Goal: Task Accomplishment & Management: Manage account settings

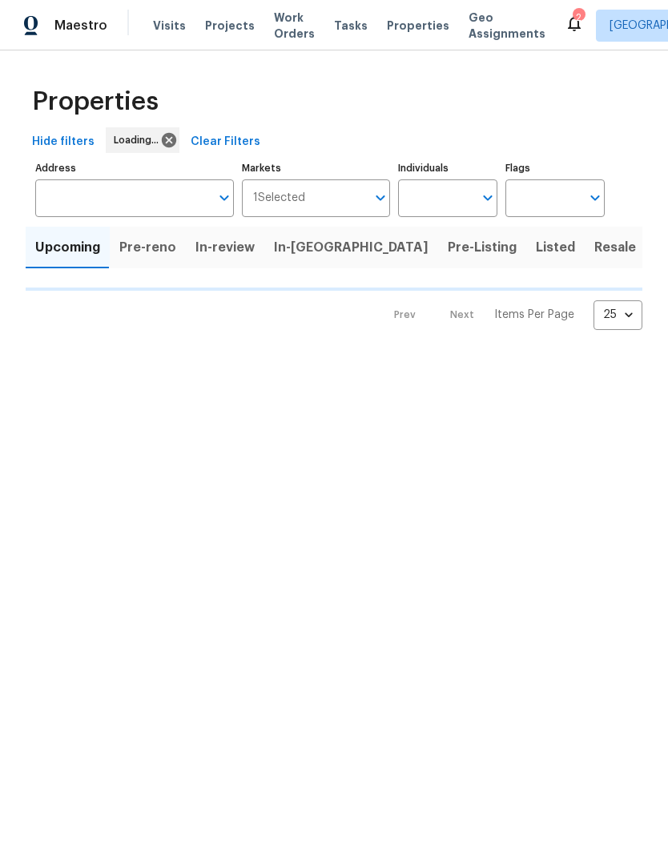
click at [390, 19] on span "Properties" at bounding box center [418, 26] width 62 height 16
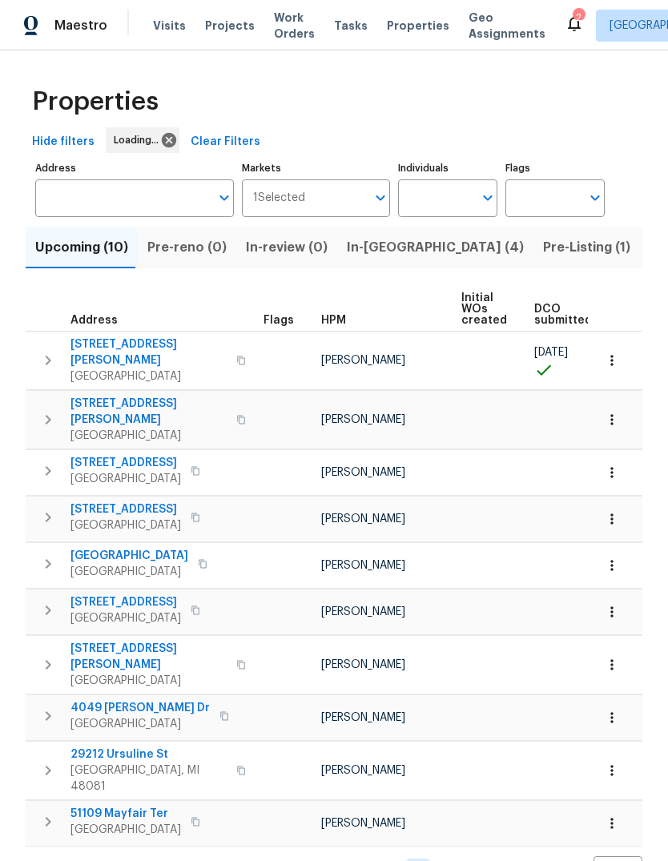
click at [366, 251] on span "In-[GEOGRAPHIC_DATA] (4)" at bounding box center [435, 247] width 177 height 22
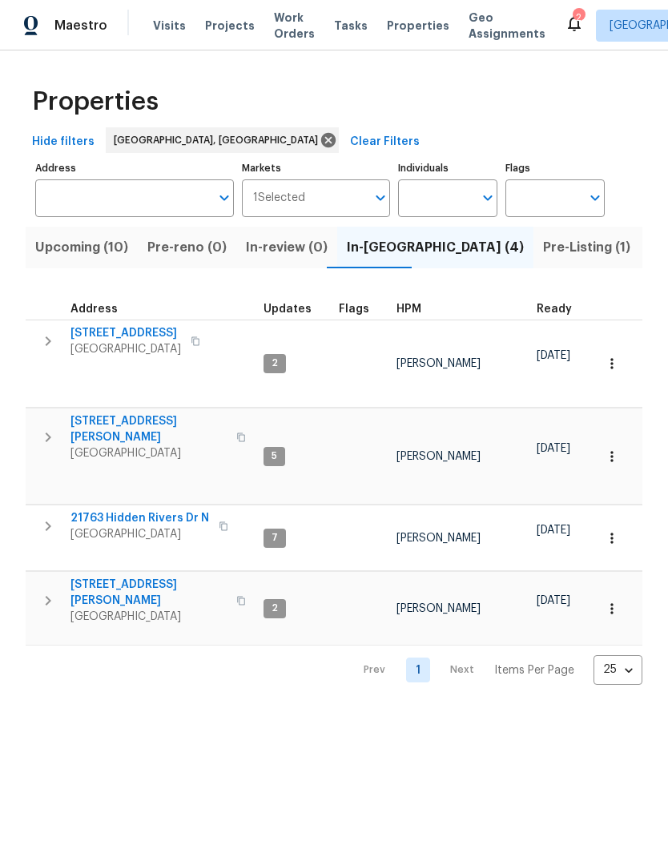
click at [113, 355] on span "Livonia, MI 48154" at bounding box center [125, 349] width 111 height 16
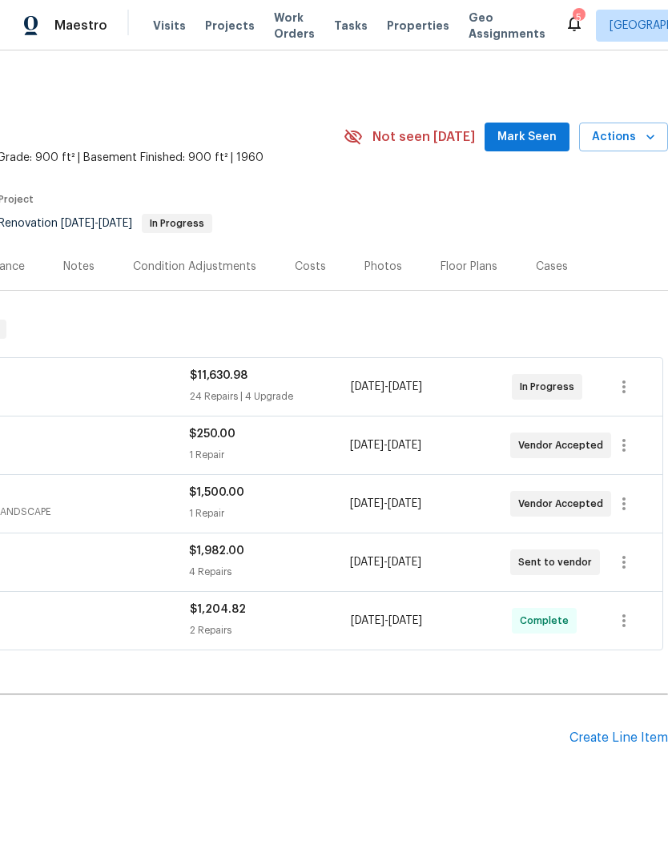
scroll to position [0, 237]
click at [635, 389] on button "button" at bounding box center [624, 387] width 38 height 38
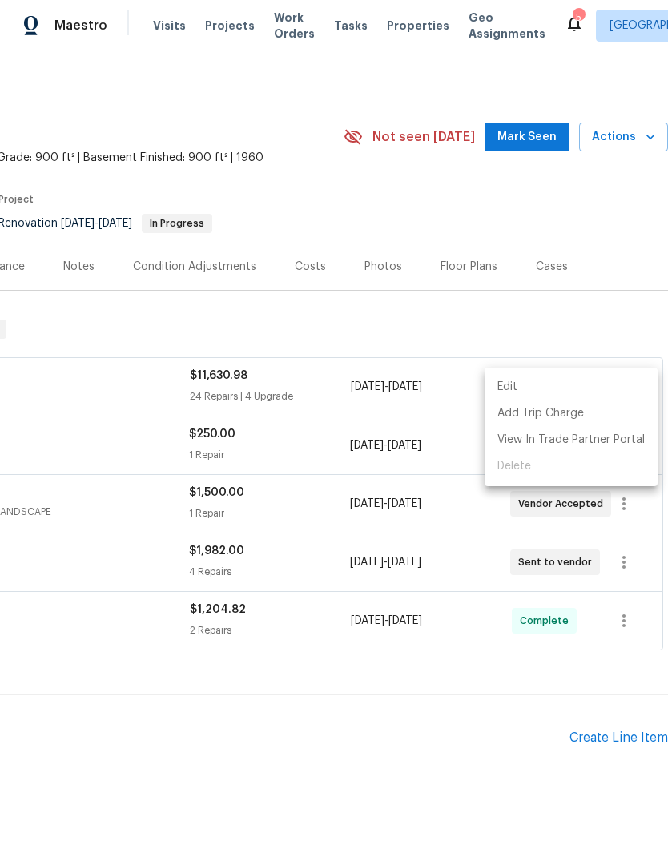
click at [583, 386] on li "Edit" at bounding box center [571, 387] width 173 height 26
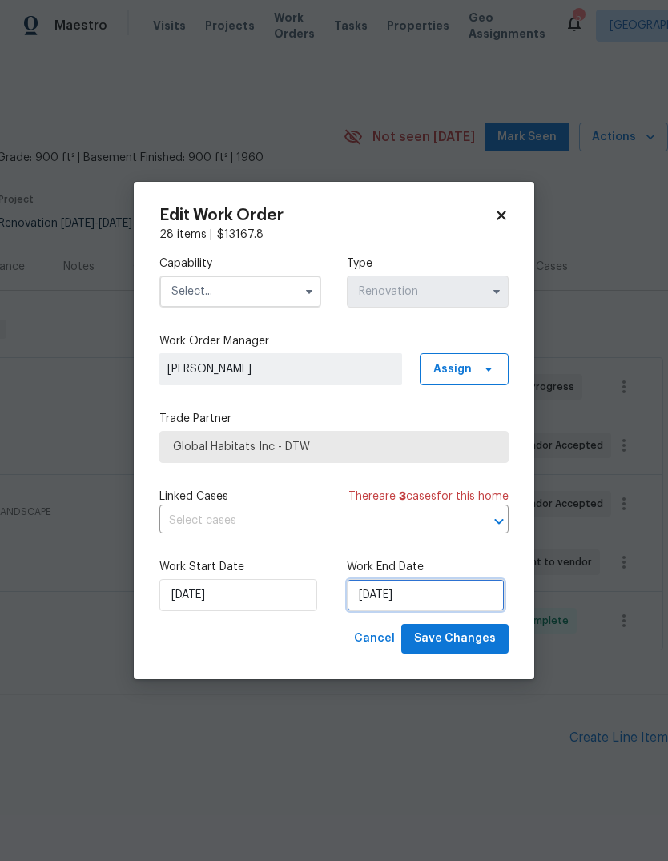
click at [441, 607] on input "9/23/2025" at bounding box center [426, 595] width 158 height 32
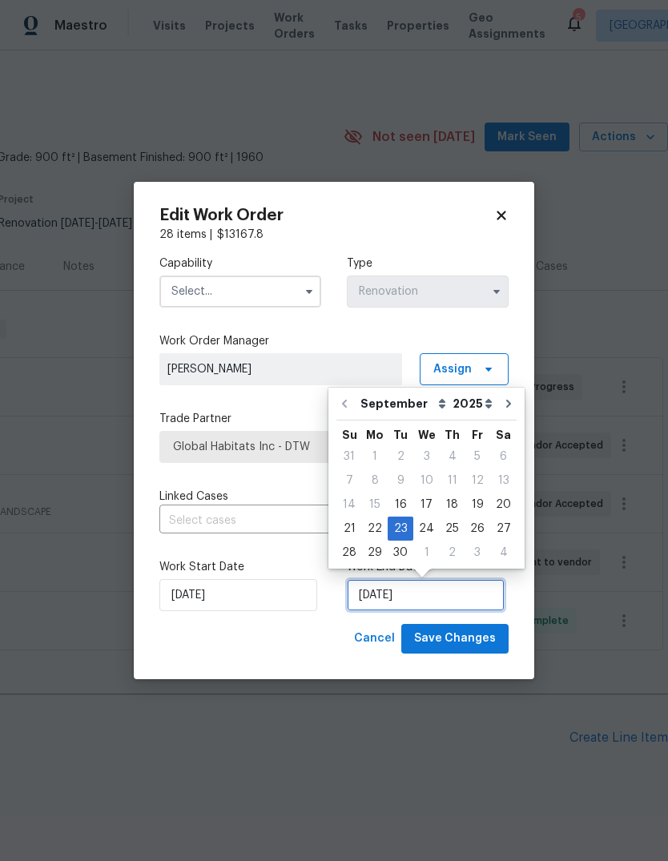
scroll to position [12, 0]
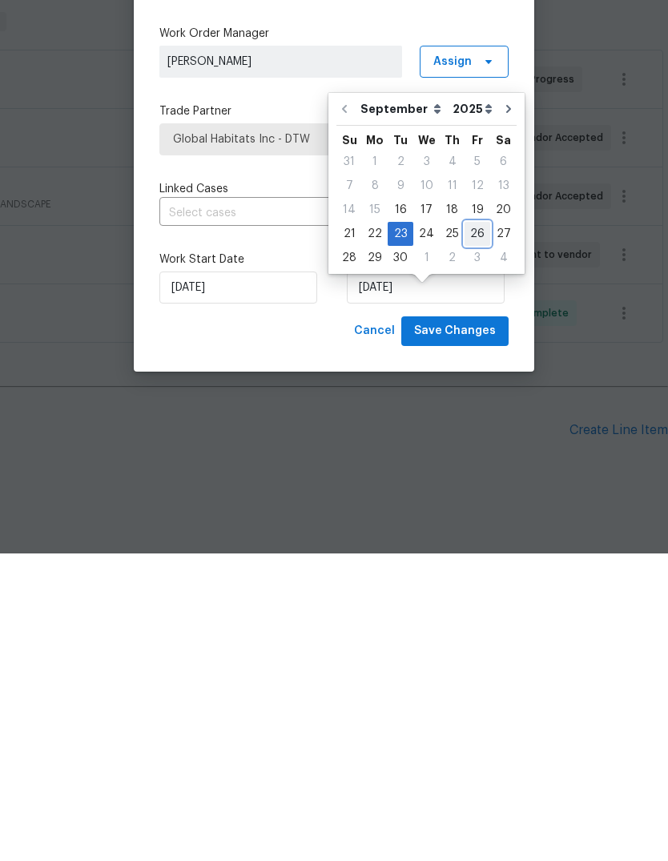
click at [473, 530] on div "26" at bounding box center [478, 541] width 26 height 22
type input "9/26/2025"
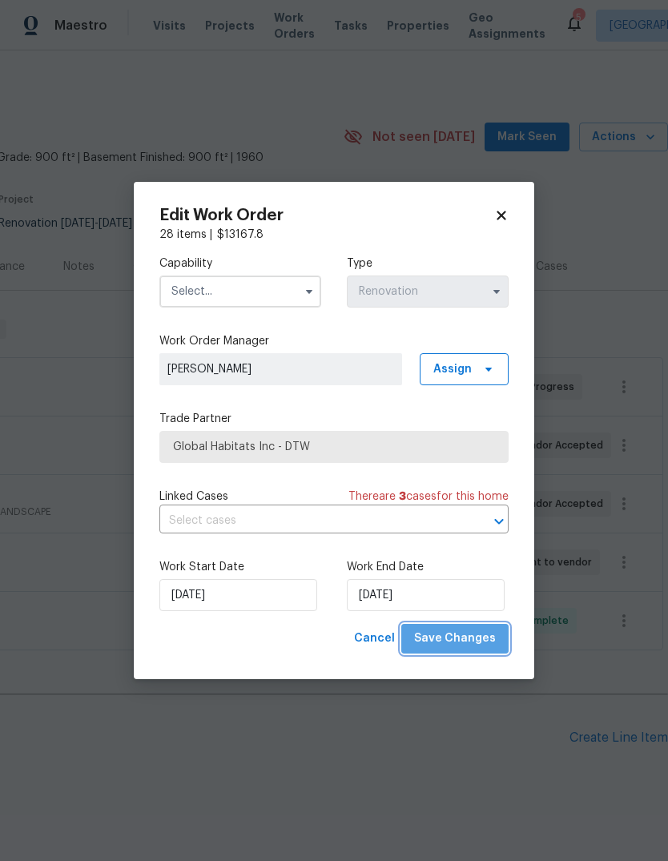
click at [472, 640] on span "Save Changes" at bounding box center [455, 639] width 82 height 20
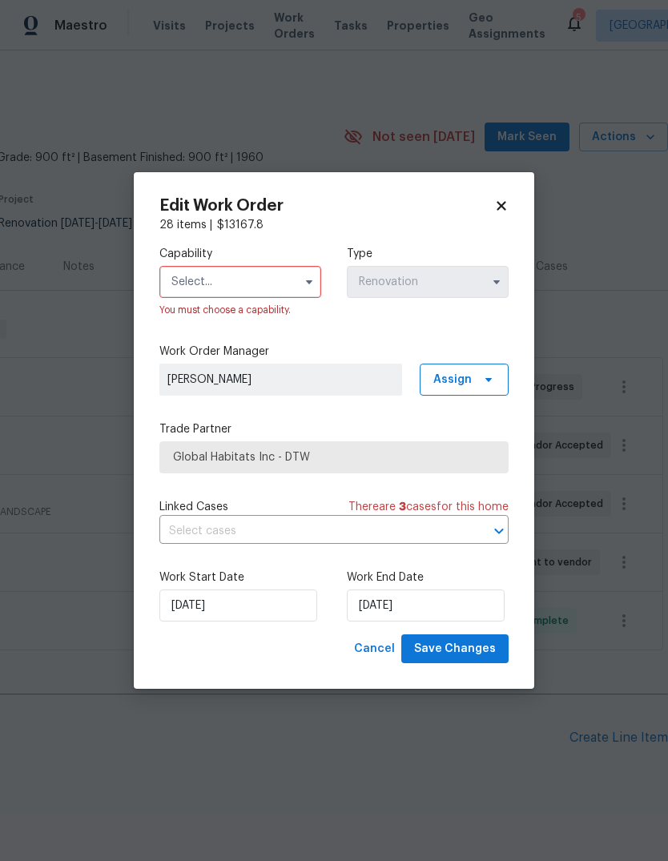
click at [292, 267] on input "text" at bounding box center [240, 282] width 162 height 32
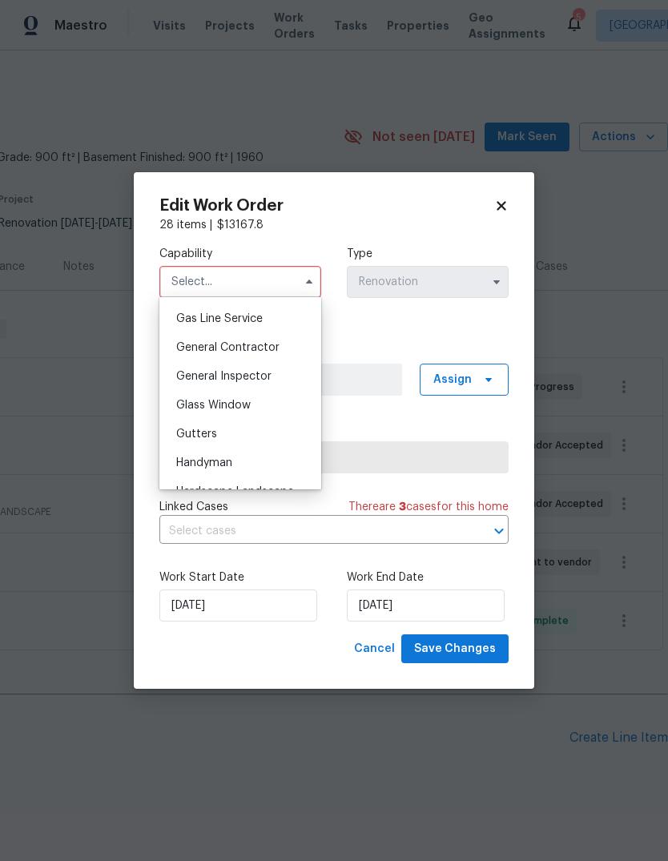
scroll to position [730, 0]
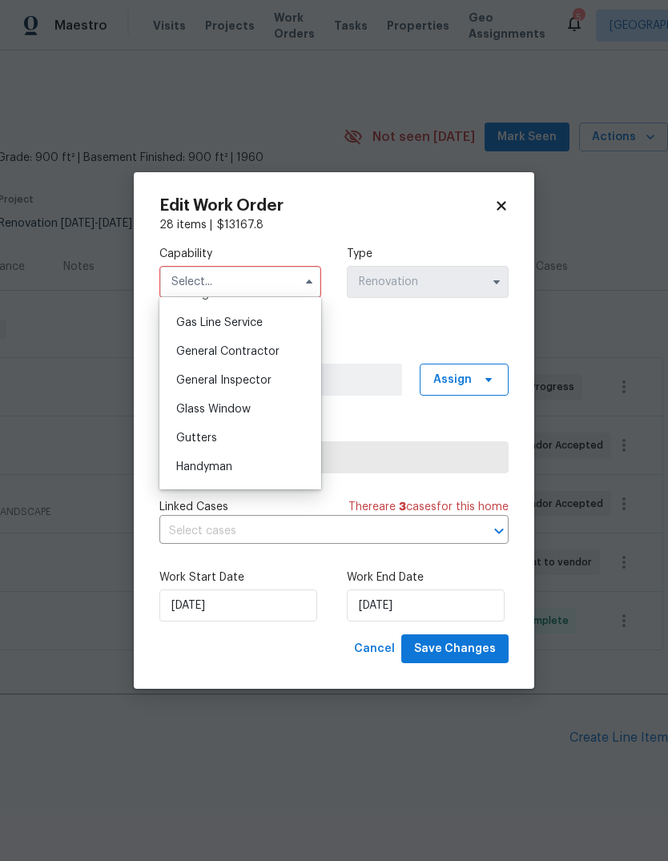
click at [270, 341] on div "General Contractor" at bounding box center [240, 351] width 154 height 29
type input "General Contractor"
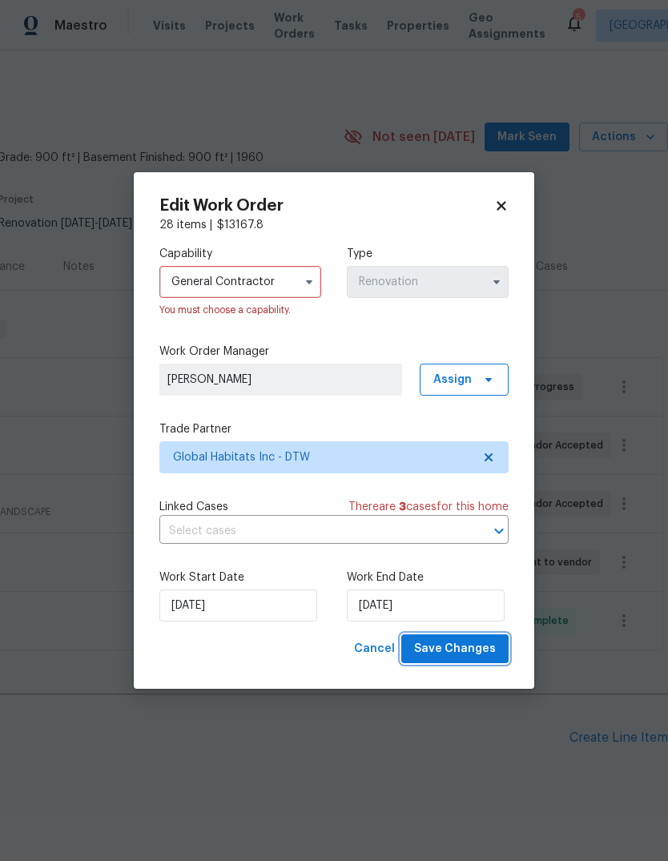
click at [483, 658] on span "Save Changes" at bounding box center [455, 649] width 82 height 20
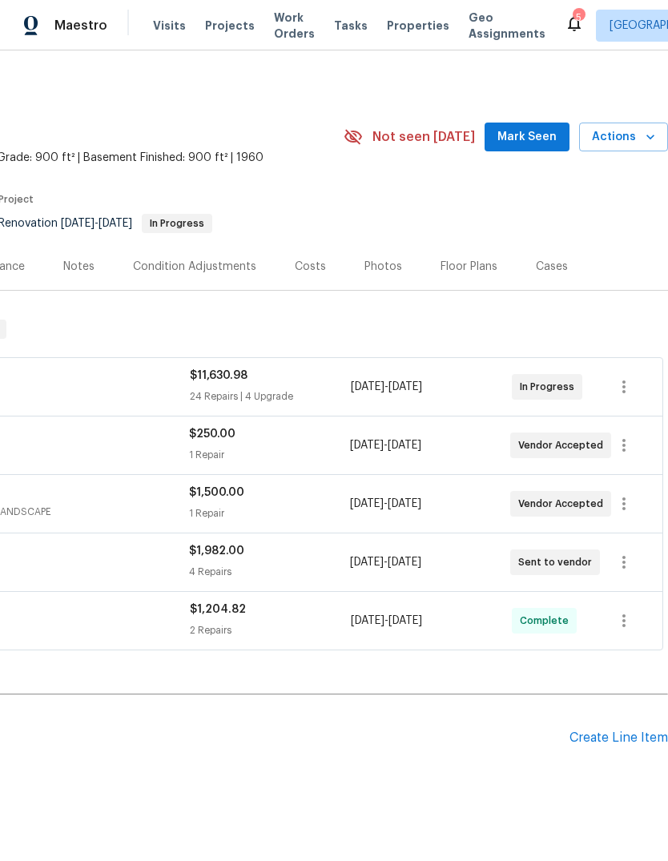
scroll to position [0, 237]
click at [620, 436] on icon "button" at bounding box center [623, 445] width 19 height 19
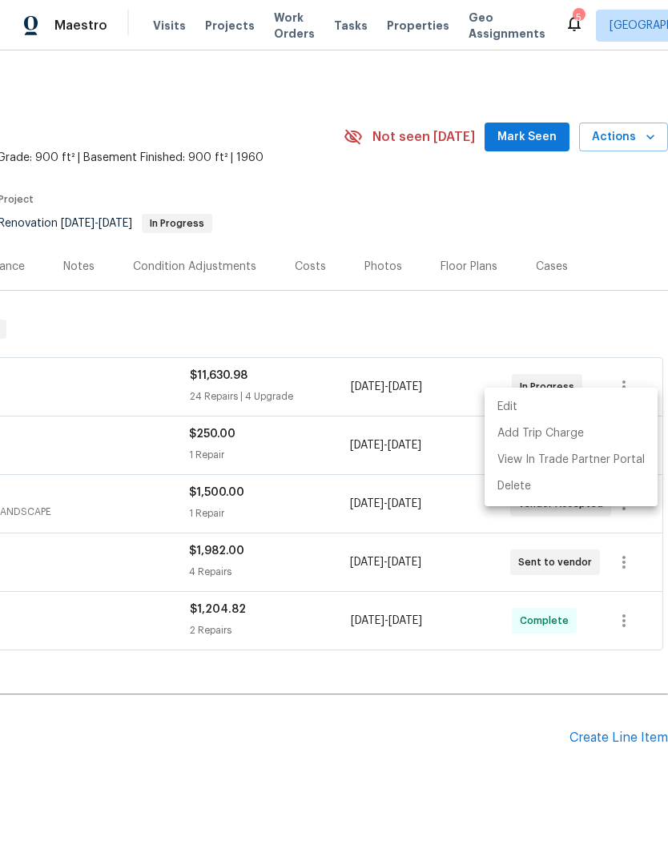
click at [587, 405] on li "Edit" at bounding box center [571, 407] width 173 height 26
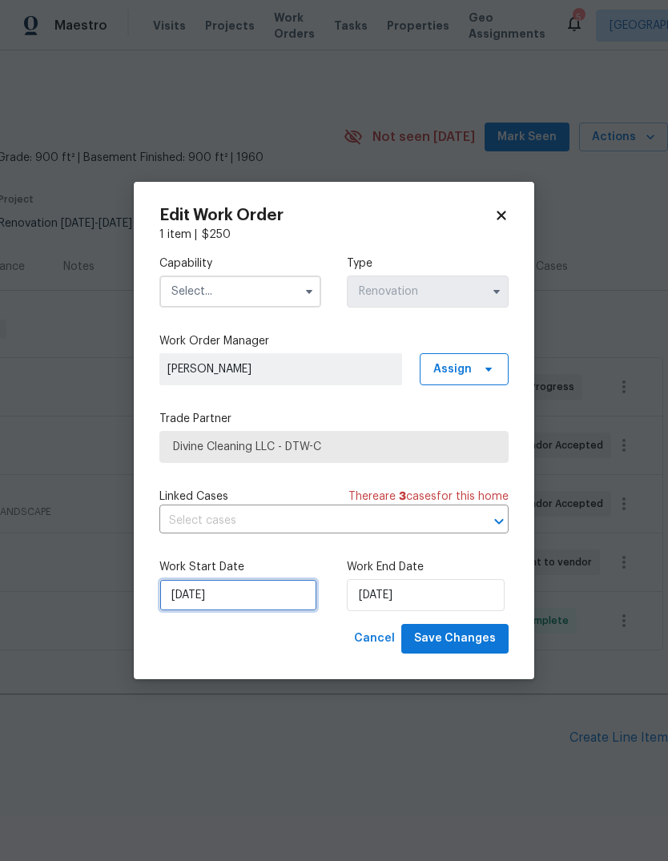
click at [264, 598] on input "9/25/2025" at bounding box center [238, 595] width 158 height 32
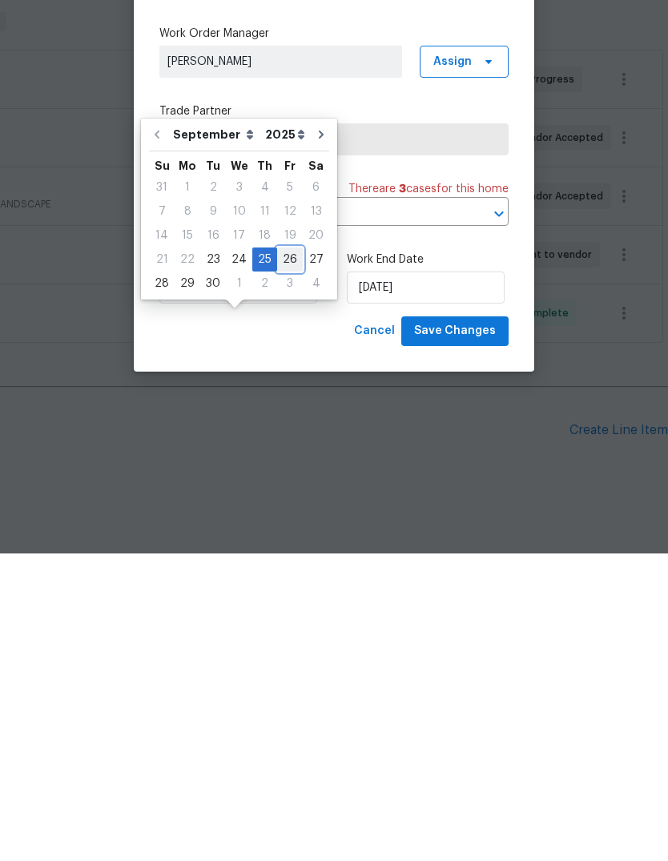
click at [285, 556] on div "26" at bounding box center [290, 567] width 26 height 22
type input "9/26/2025"
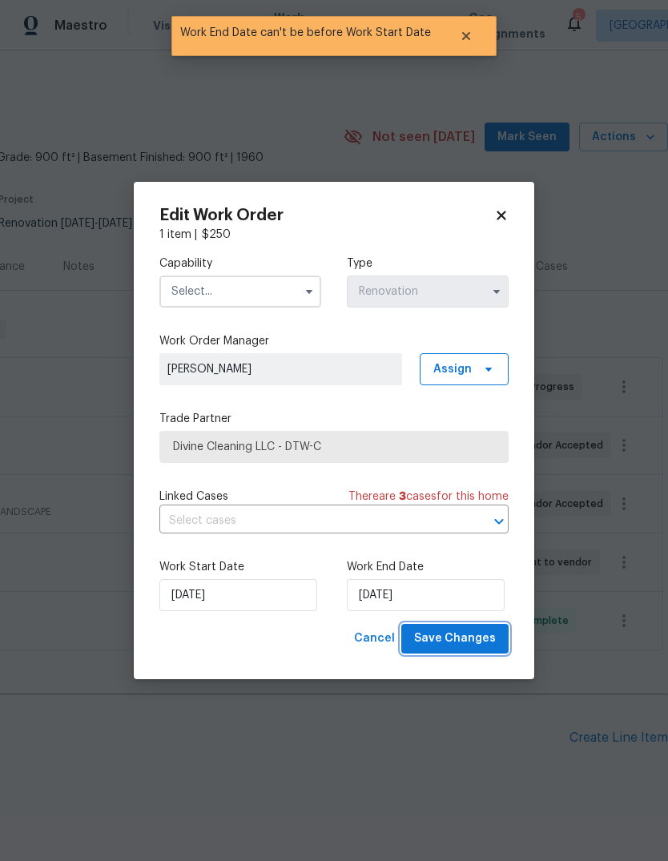
click at [468, 633] on span "Save Changes" at bounding box center [455, 639] width 82 height 20
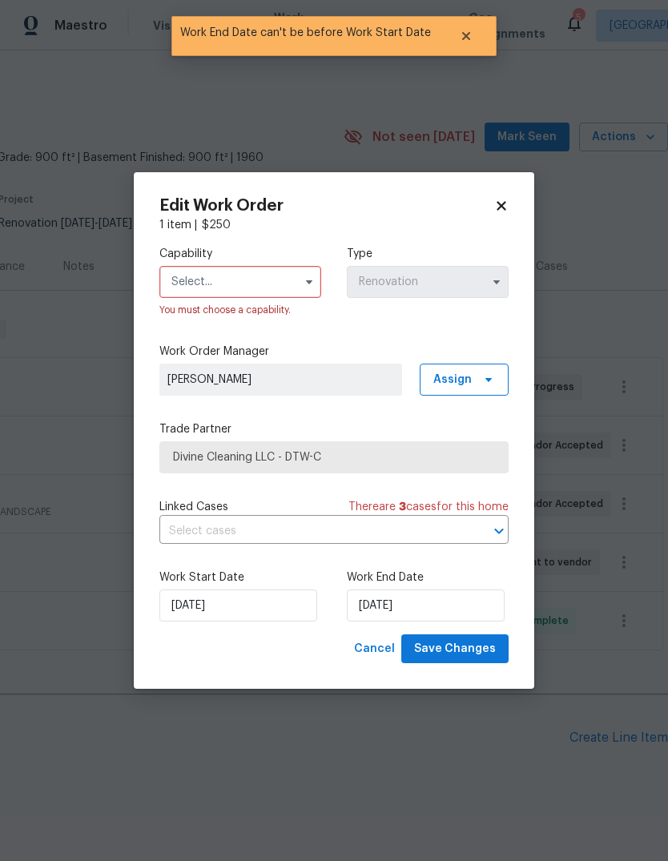
click at [283, 284] on input "text" at bounding box center [240, 282] width 162 height 32
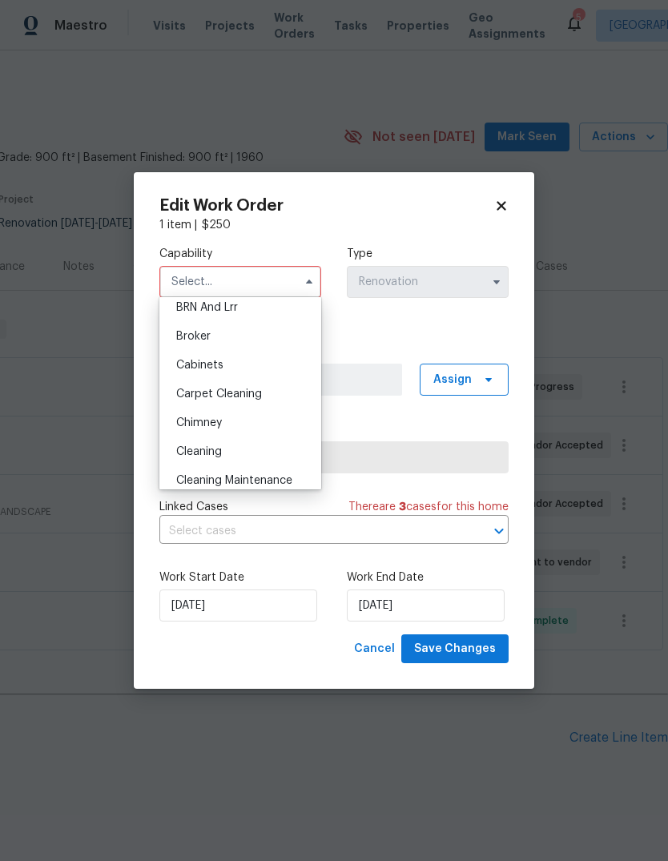
scroll to position [95, 0]
click at [255, 459] on div "Cleaning" at bounding box center [240, 451] width 154 height 29
type input "Cleaning"
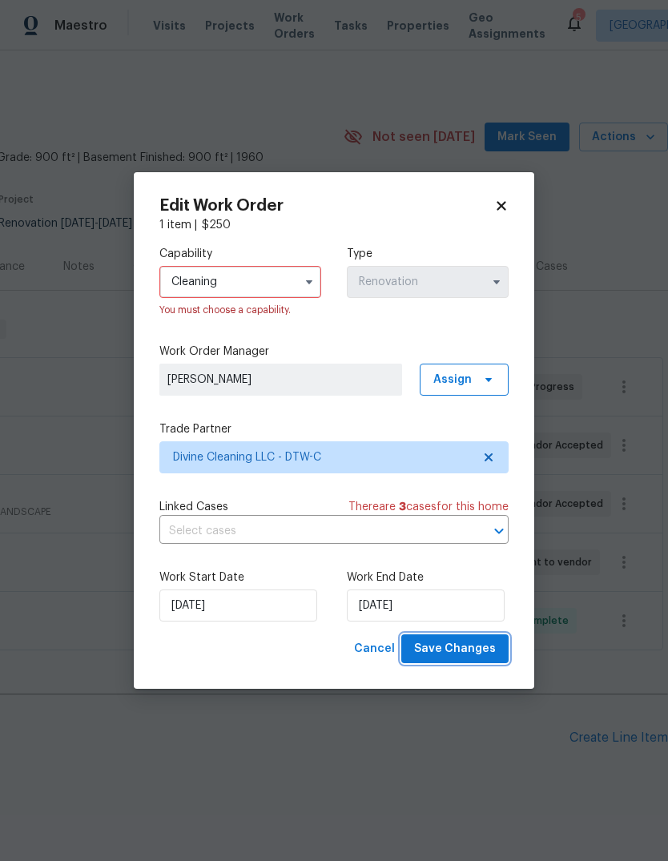
click at [470, 659] on span "Save Changes" at bounding box center [455, 649] width 82 height 20
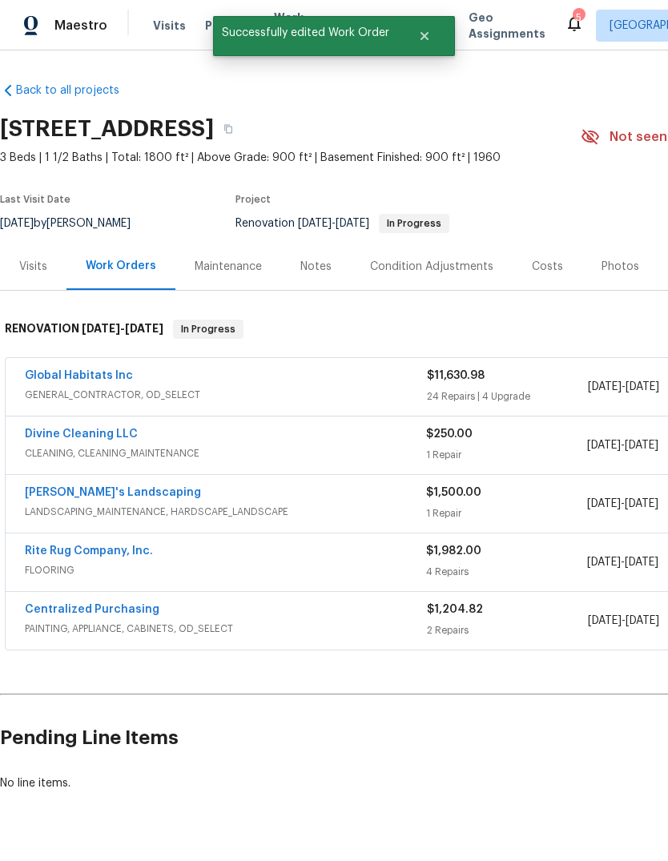
scroll to position [0, 0]
click at [111, 429] on link "Divine Cleaning LLC" at bounding box center [81, 434] width 113 height 11
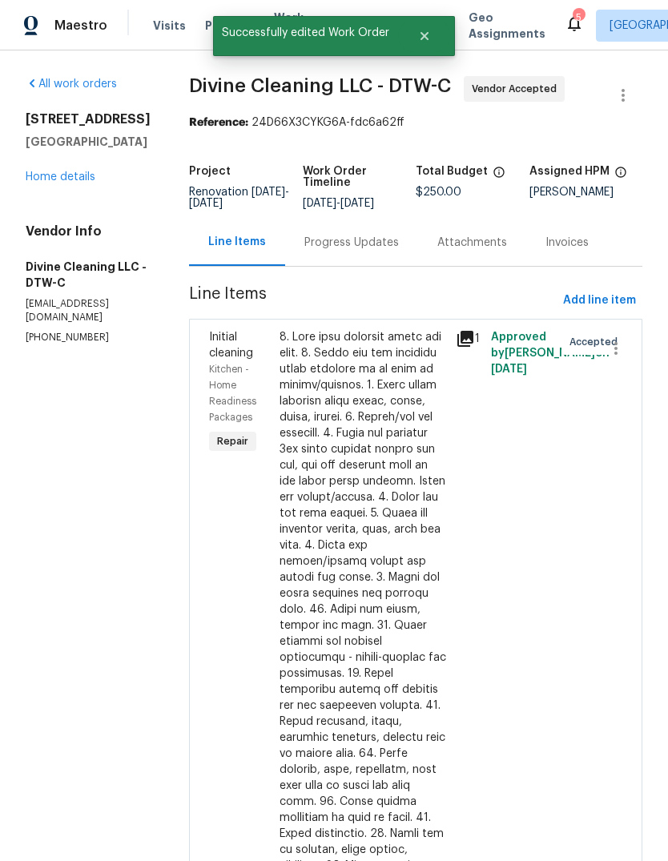
click at [362, 266] on div "Progress Updates" at bounding box center [351, 242] width 133 height 47
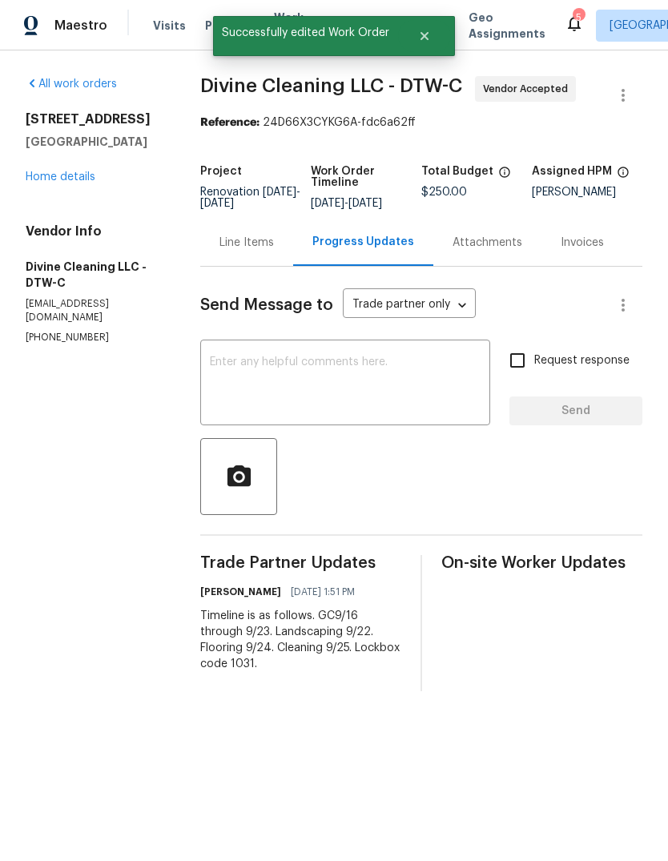
click at [398, 400] on textarea at bounding box center [345, 384] width 271 height 56
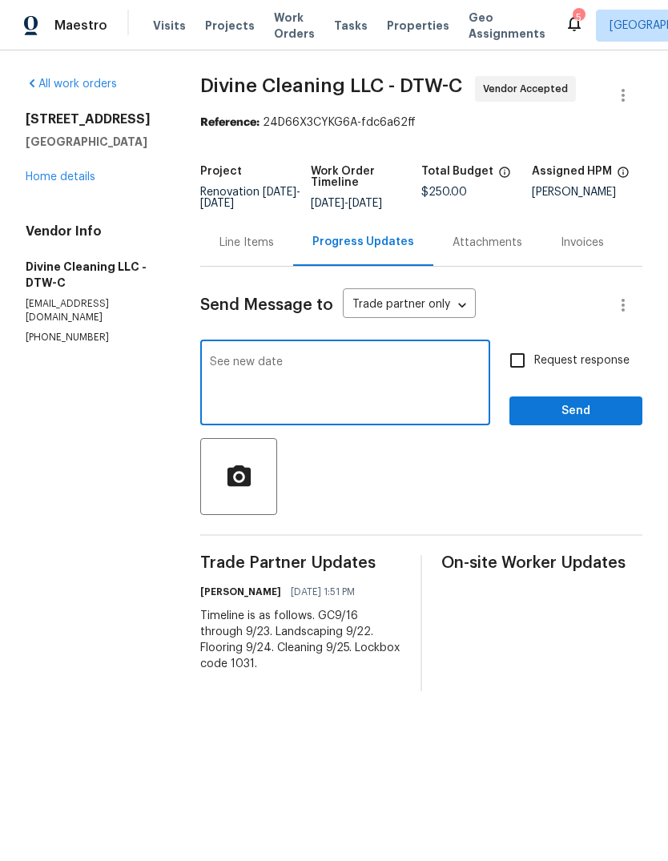
type textarea "See new date"
click at [564, 413] on button "Send" at bounding box center [575, 412] width 133 height 30
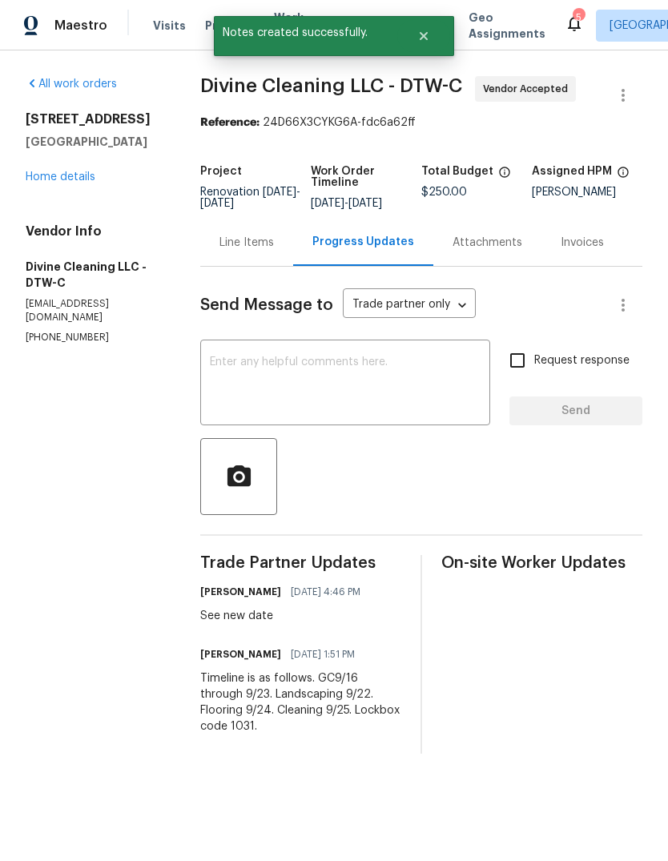
click at [568, 19] on icon at bounding box center [574, 24] width 13 height 16
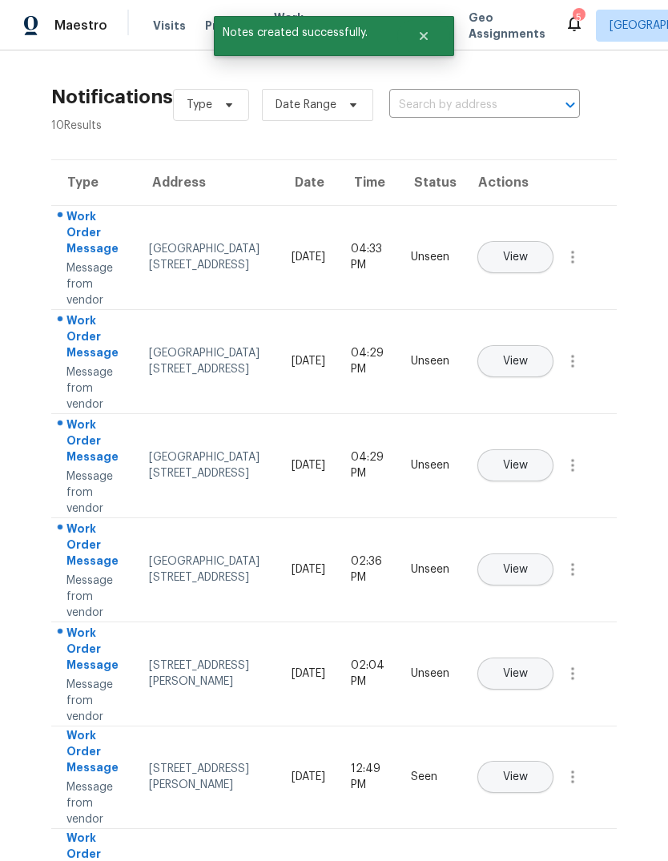
click at [554, 241] on button "View" at bounding box center [515, 257] width 76 height 32
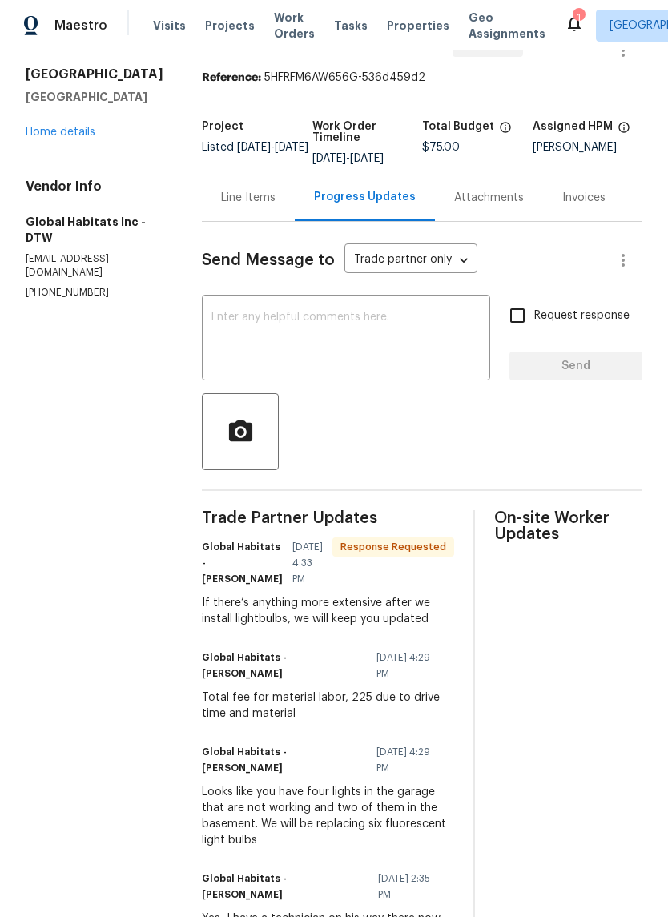
scroll to position [-7, 0]
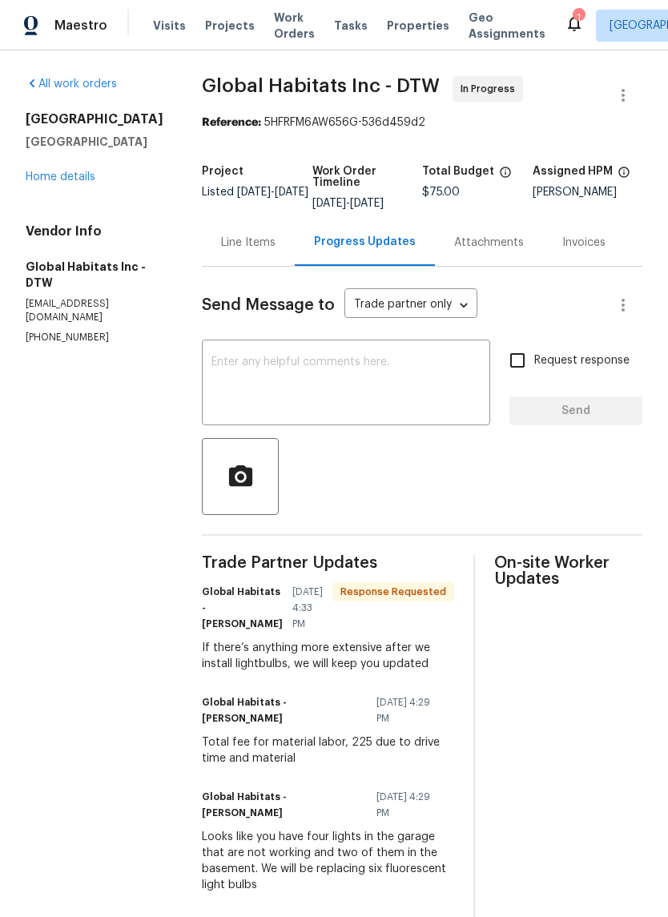
click at [568, 28] on icon at bounding box center [574, 24] width 13 height 16
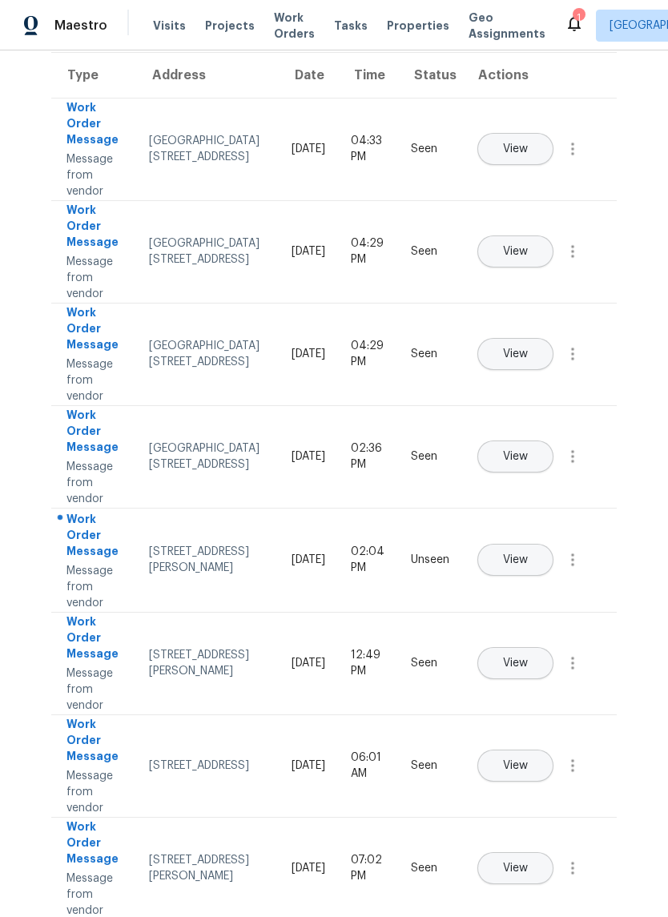
scroll to position [112, 0]
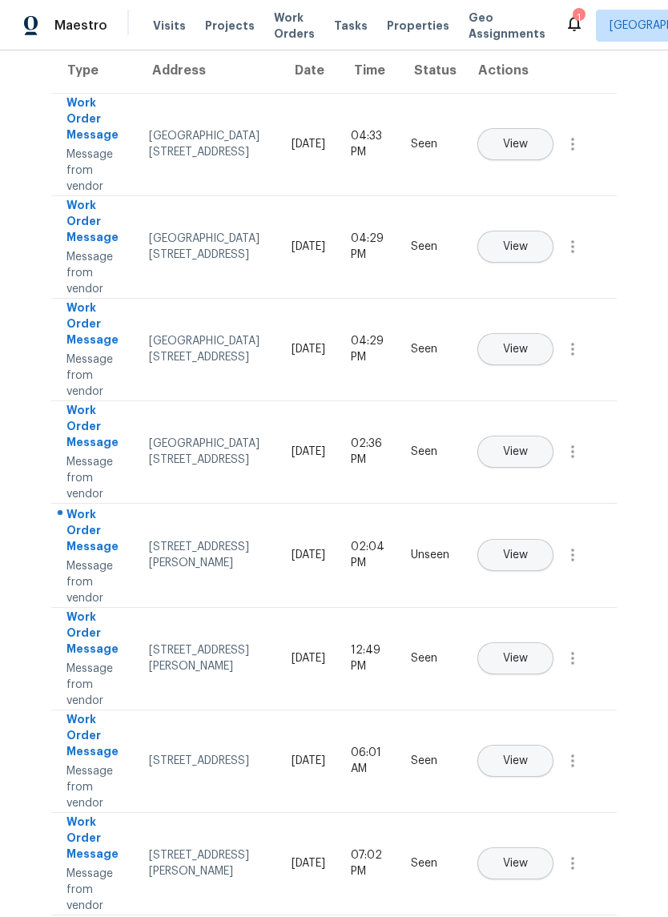
click at [528, 550] on span "View" at bounding box center [515, 556] width 25 height 12
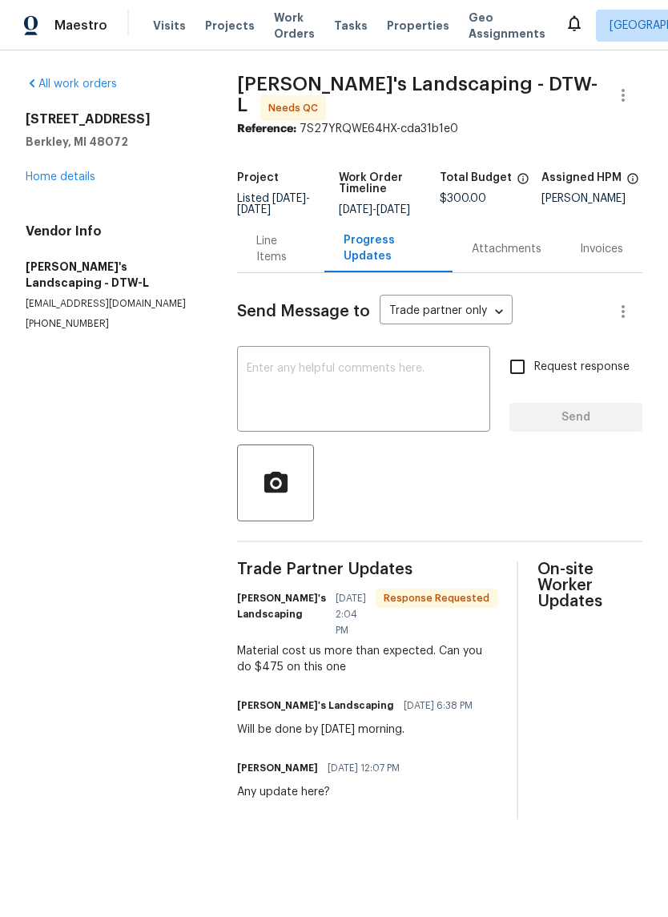
click at [260, 250] on div "Line Items" at bounding box center [280, 248] width 87 height 47
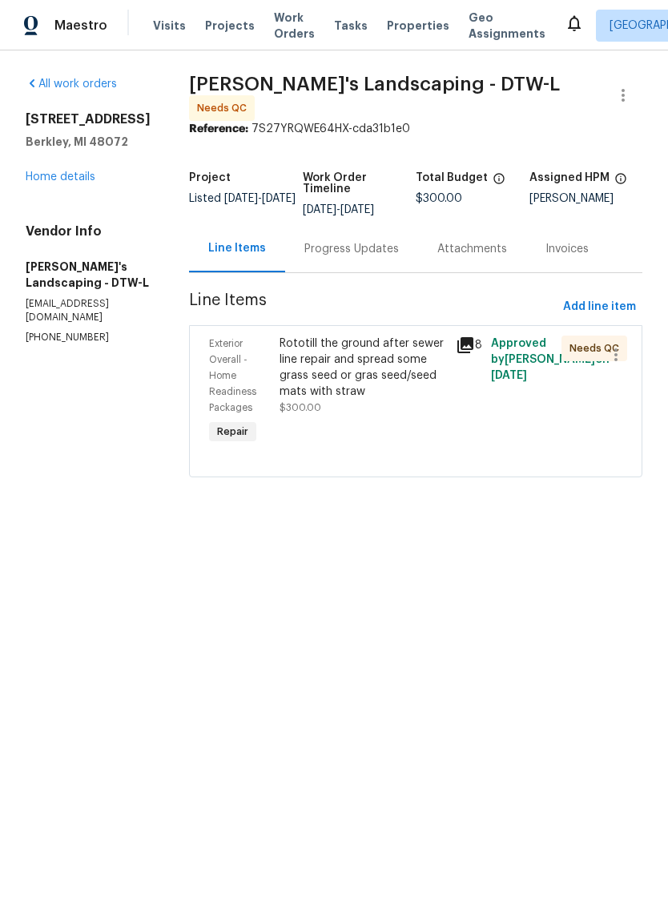
click at [387, 381] on div "Rototill the ground after sewer line repair and spread some grass seed or gras …" at bounding box center [363, 368] width 167 height 64
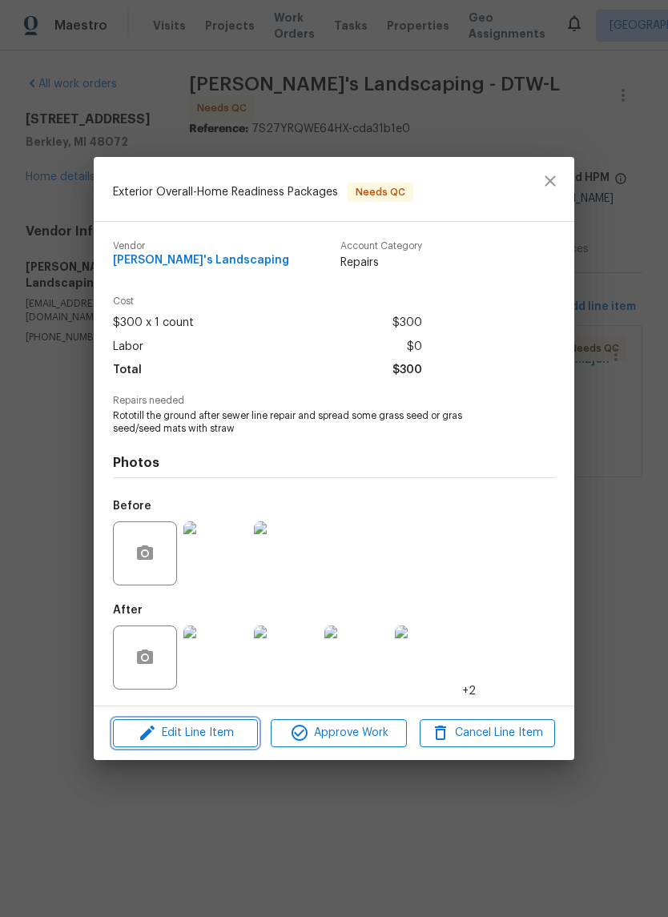
click at [245, 727] on span "Edit Line Item" at bounding box center [185, 733] width 135 height 20
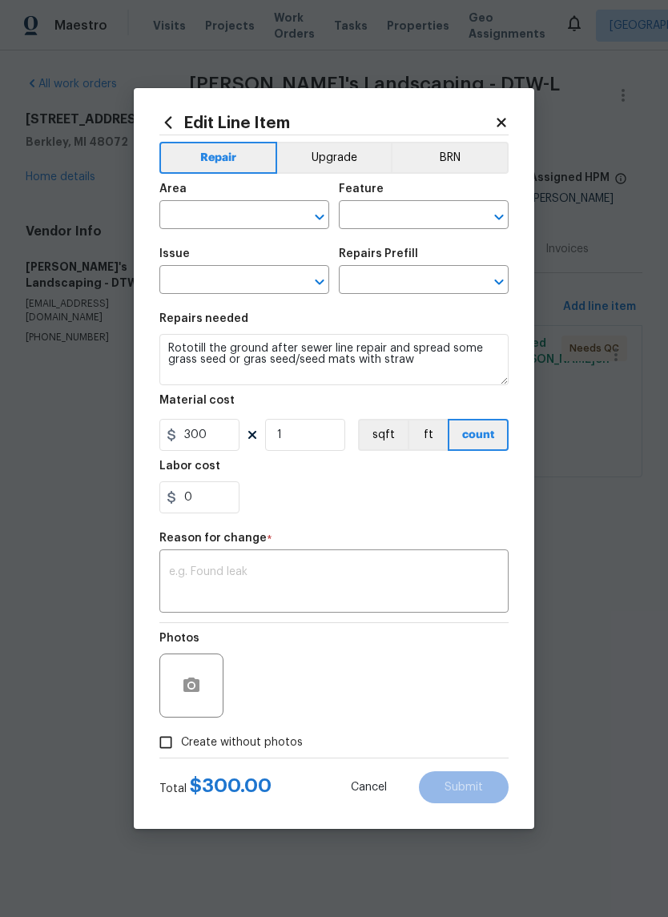
type input "Exterior Overall"
type input "Home Readiness Packages"
type input "Initial landscaping package $120.00"
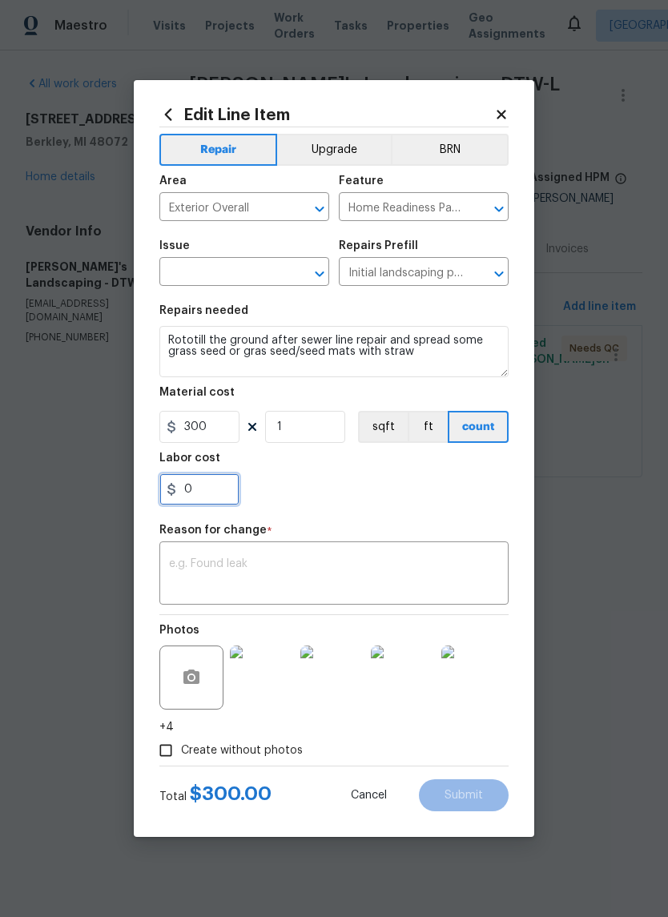
click at [216, 484] on input "0" at bounding box center [199, 489] width 80 height 32
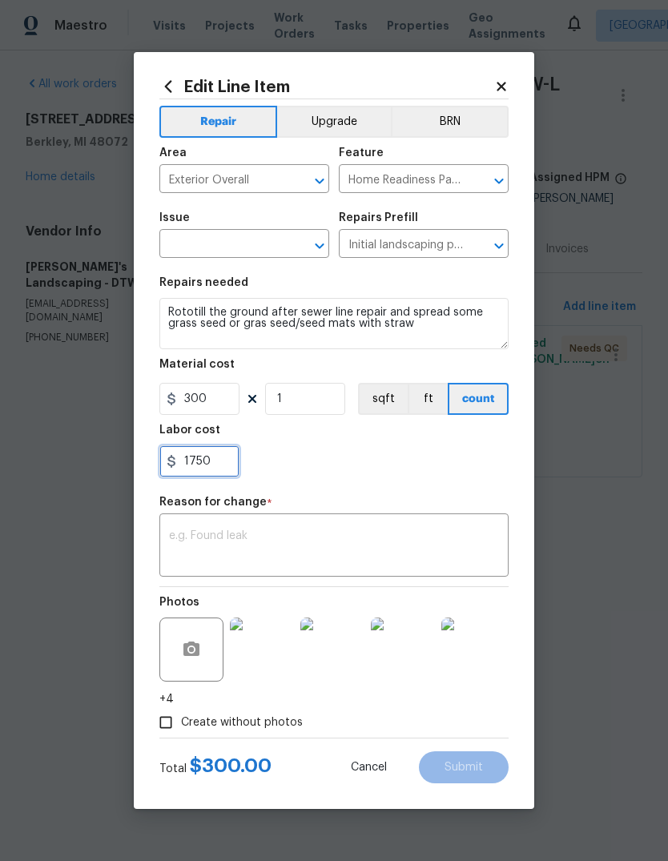
click at [224, 466] on input "1750" at bounding box center [199, 461] width 80 height 32
type input "175"
click at [382, 510] on div "Reason for change *" at bounding box center [333, 507] width 349 height 21
click at [388, 519] on div "x ​" at bounding box center [333, 547] width 349 height 59
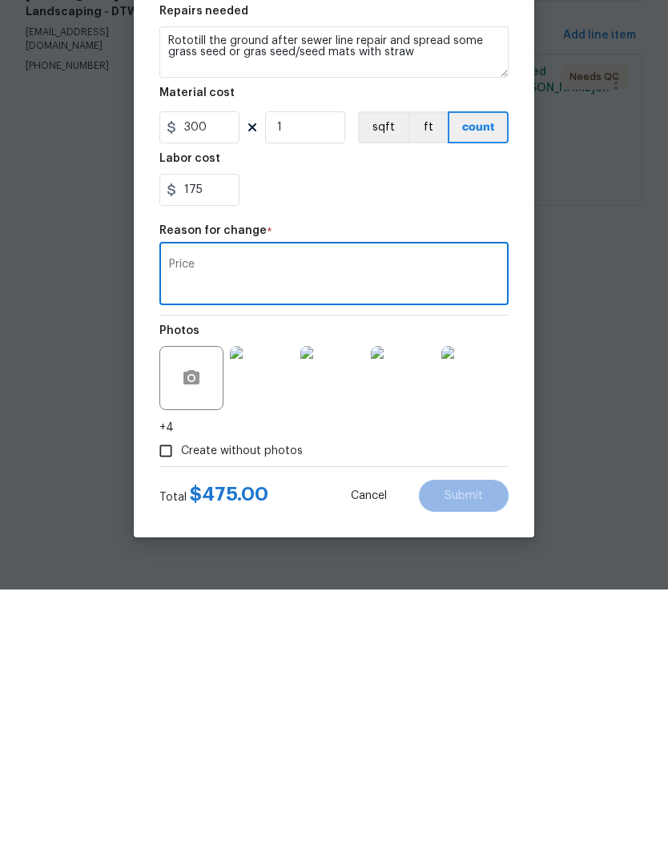
type textarea "Price"
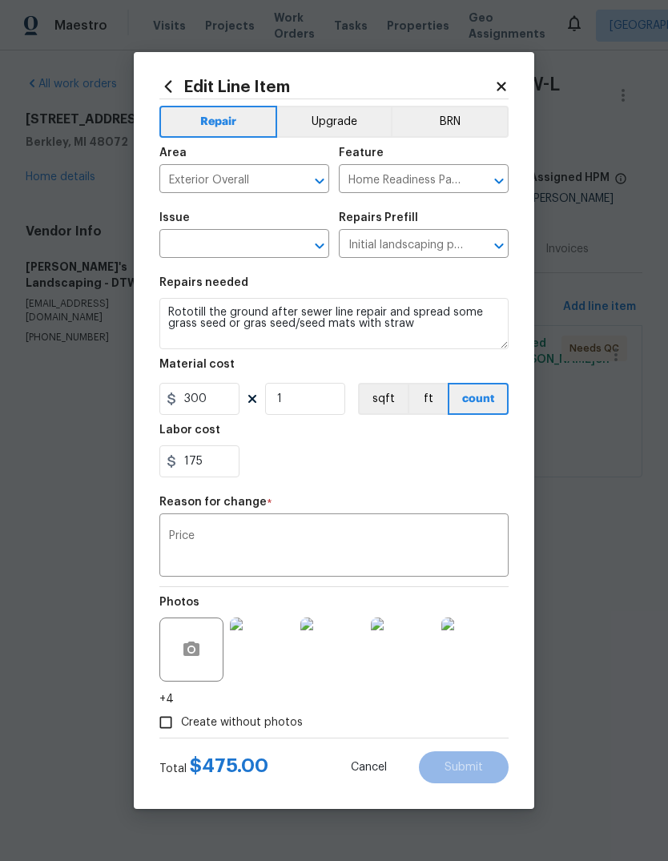
click at [475, 751] on div "Total $ 475.00 Cancel Submit" at bounding box center [333, 761] width 349 height 45
click at [246, 256] on input "text" at bounding box center [221, 245] width 125 height 25
type input "y"
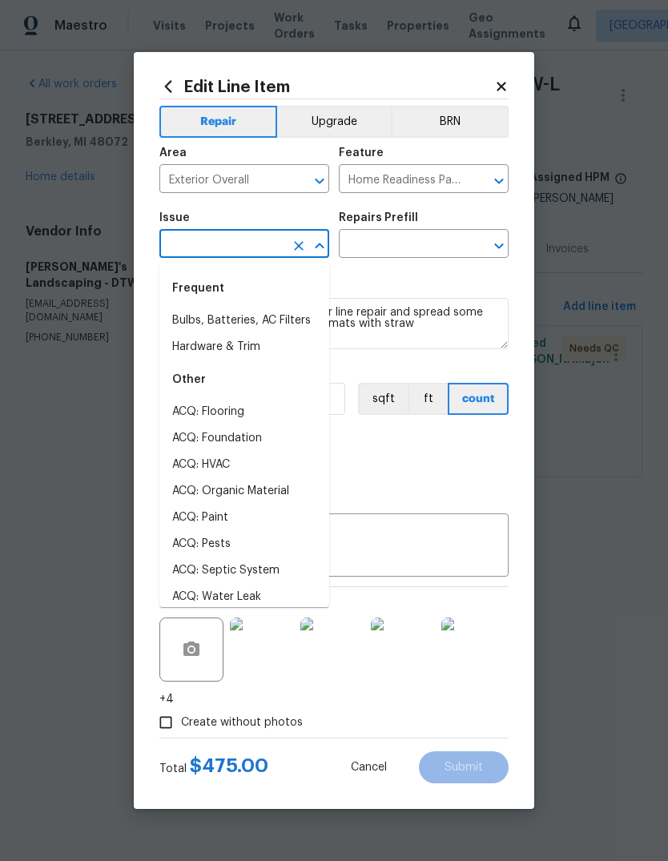
type input "b"
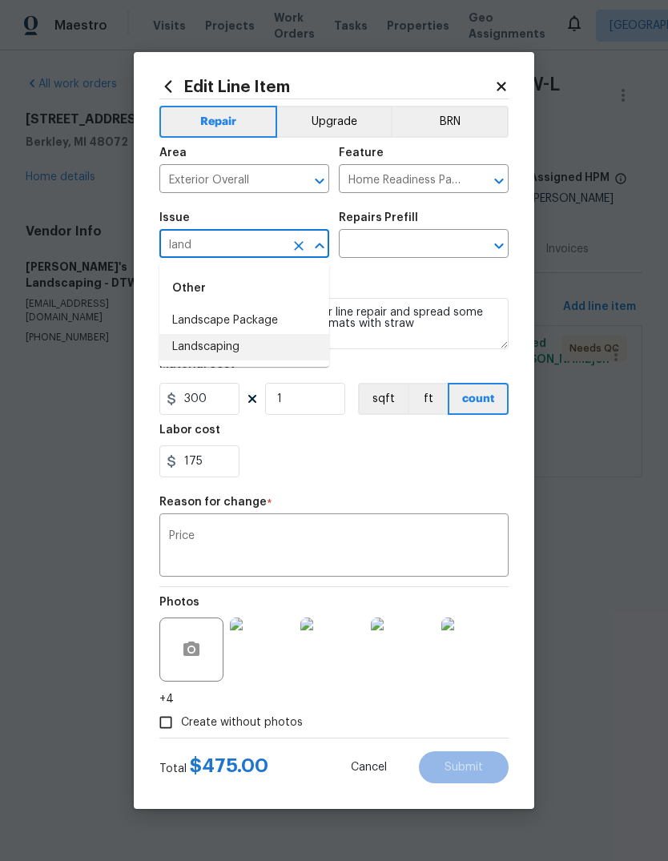
click at [260, 355] on li "Landscaping" at bounding box center [244, 347] width 170 height 26
type input "Landscaping"
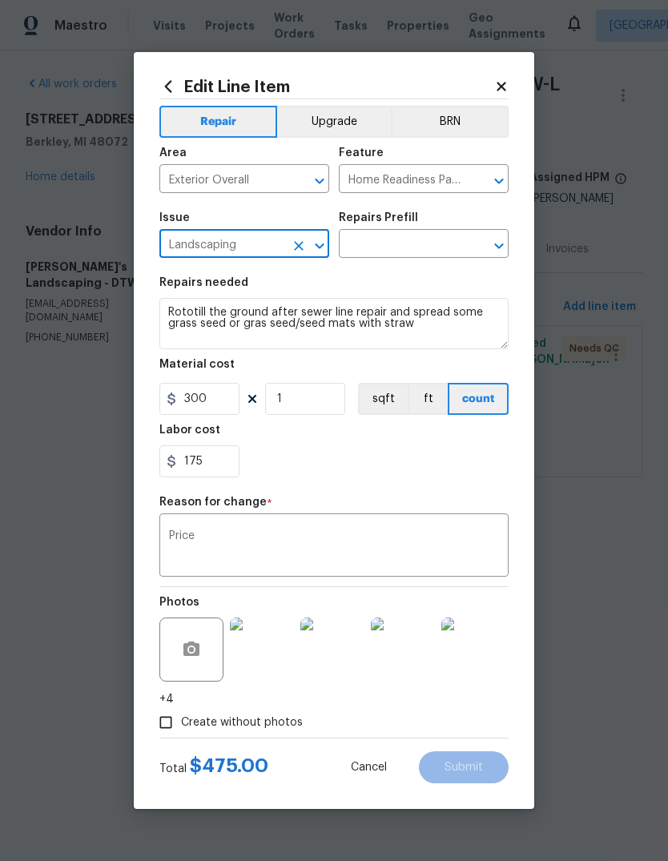
click at [417, 469] on div "175" at bounding box center [333, 461] width 349 height 32
click at [401, 555] on textarea "Price" at bounding box center [334, 547] width 330 height 34
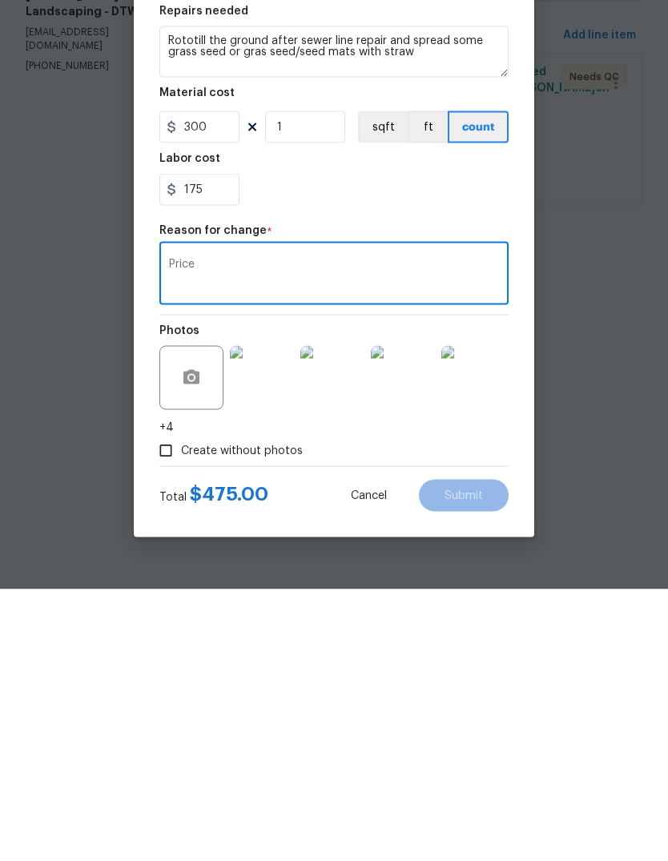
click at [497, 707] on div "Create without photos" at bounding box center [333, 722] width 349 height 30
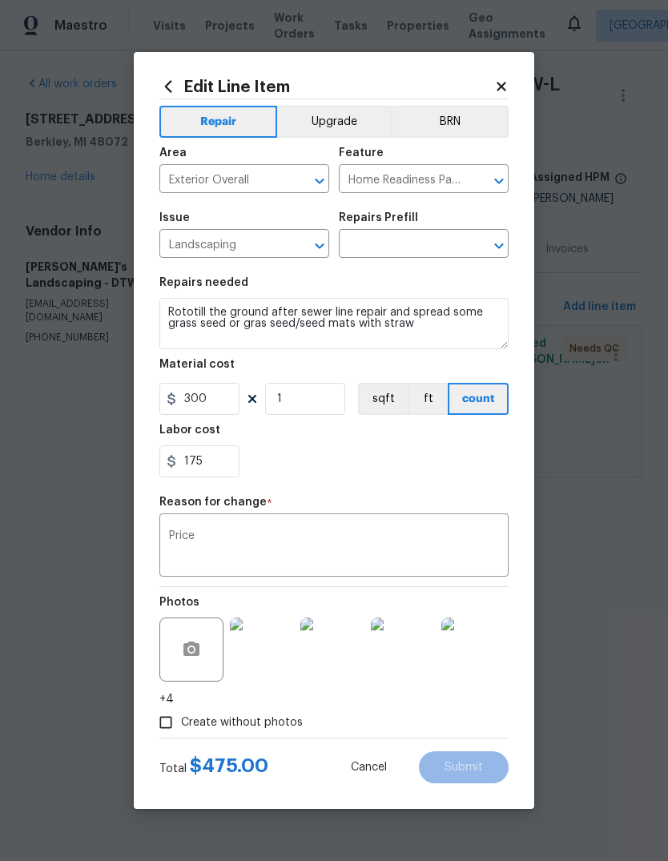
click at [458, 472] on div "175" at bounding box center [333, 461] width 349 height 32
click at [452, 514] on div "Reason for change *" at bounding box center [333, 507] width 349 height 21
click at [414, 253] on input "text" at bounding box center [401, 245] width 125 height 25
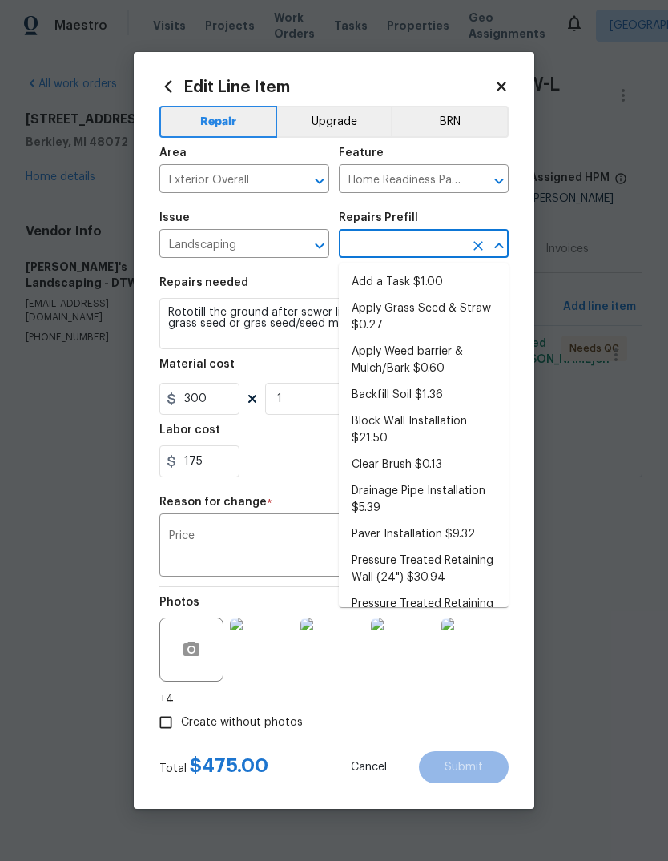
click at [439, 322] on li "Apply Grass Seed & Straw $0.27" at bounding box center [424, 317] width 170 height 43
type input "Apply Grass Seed & Straw $0.27"
type textarea "Apply seed & straw as directed by the PM."
type input "0.27"
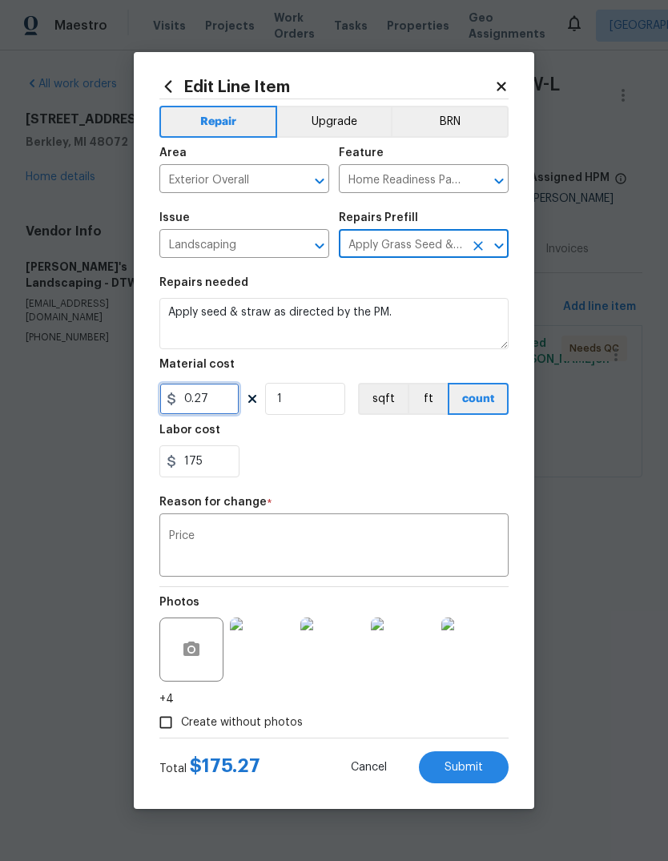
click at [197, 402] on input "0.27" at bounding box center [199, 399] width 80 height 32
click at [197, 401] on input "0.27" at bounding box center [199, 399] width 80 height 32
click at [212, 397] on input "0.27" at bounding box center [199, 399] width 80 height 32
click at [215, 396] on input "0.27" at bounding box center [199, 399] width 80 height 32
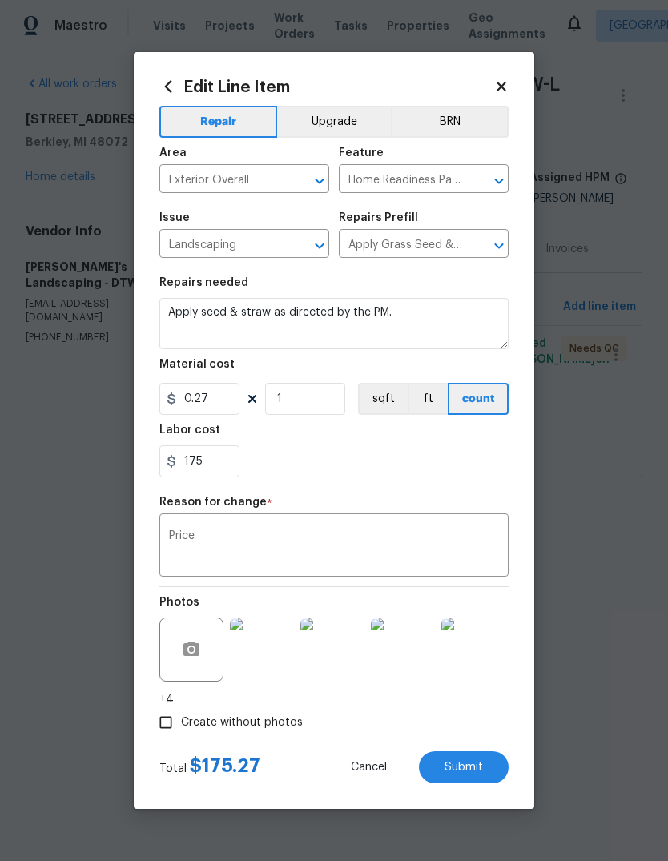
click at [315, 476] on div "175" at bounding box center [333, 461] width 349 height 32
click at [501, 87] on icon at bounding box center [501, 86] width 9 height 9
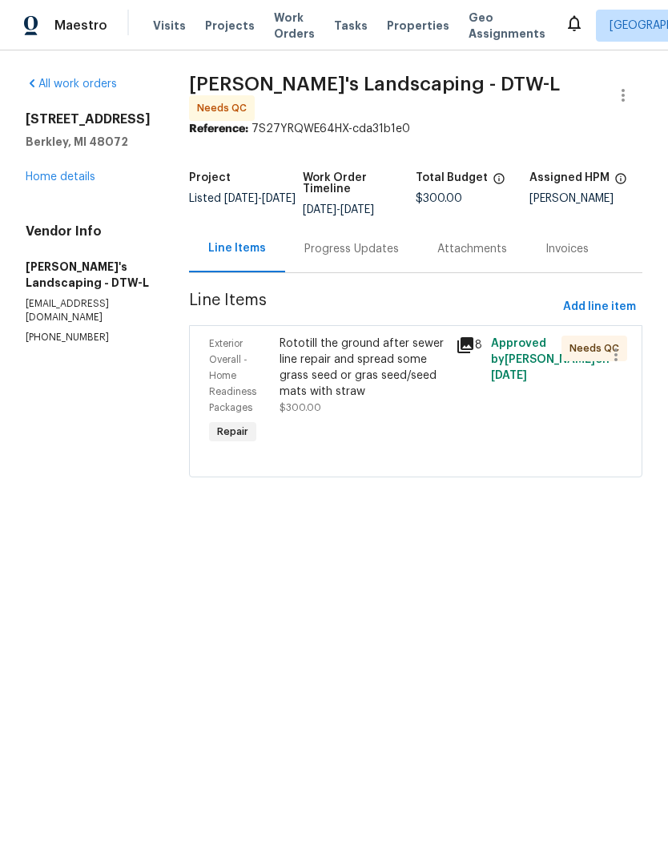
click at [389, 383] on div "Rototill the ground after sewer line repair and spread some grass seed or gras …" at bounding box center [363, 368] width 167 height 64
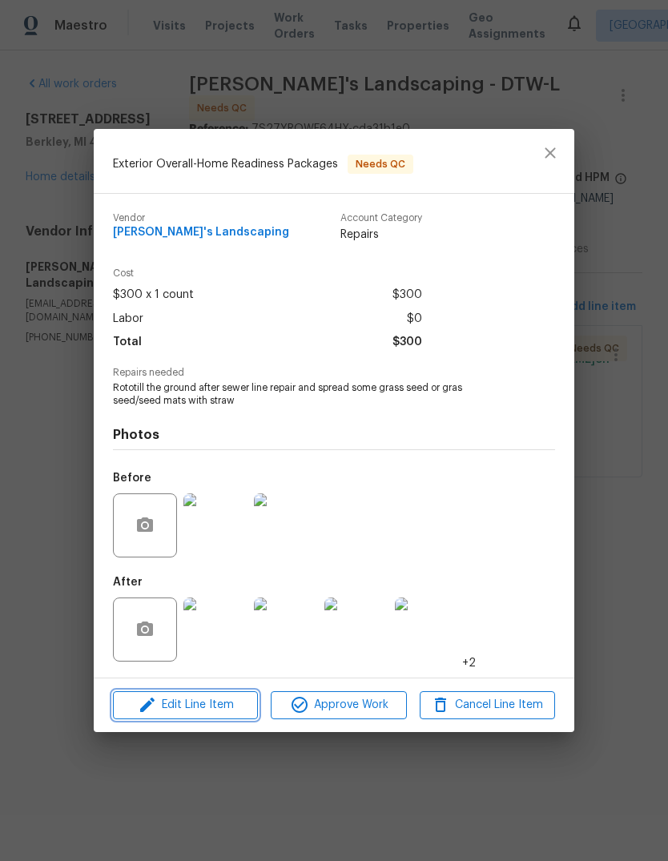
click at [236, 712] on span "Edit Line Item" at bounding box center [185, 705] width 135 height 20
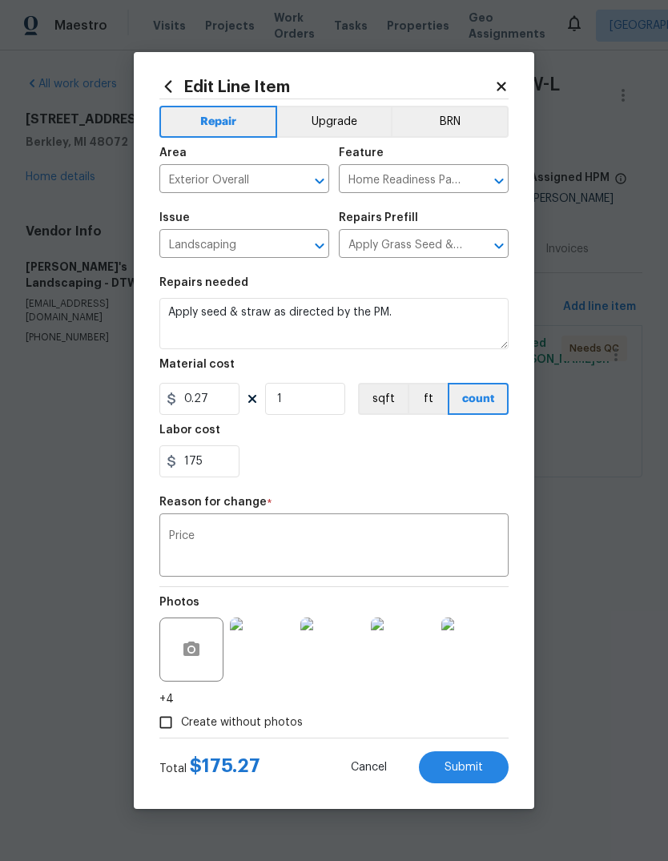
click at [490, 95] on div "Edit Line Item Repair Upgrade BRN Area Exterior Overall ​ Feature Home Readines…" at bounding box center [333, 431] width 349 height 706
click at [489, 95] on div "Edit Line Item Repair Upgrade BRN Area Exterior Overall ​ Feature Home Readines…" at bounding box center [333, 431] width 349 height 706
click at [497, 91] on icon at bounding box center [501, 86] width 14 height 14
click at [502, 96] on span "Baraiac's Landscaping - DTW-L Needs QC" at bounding box center [396, 98] width 415 height 45
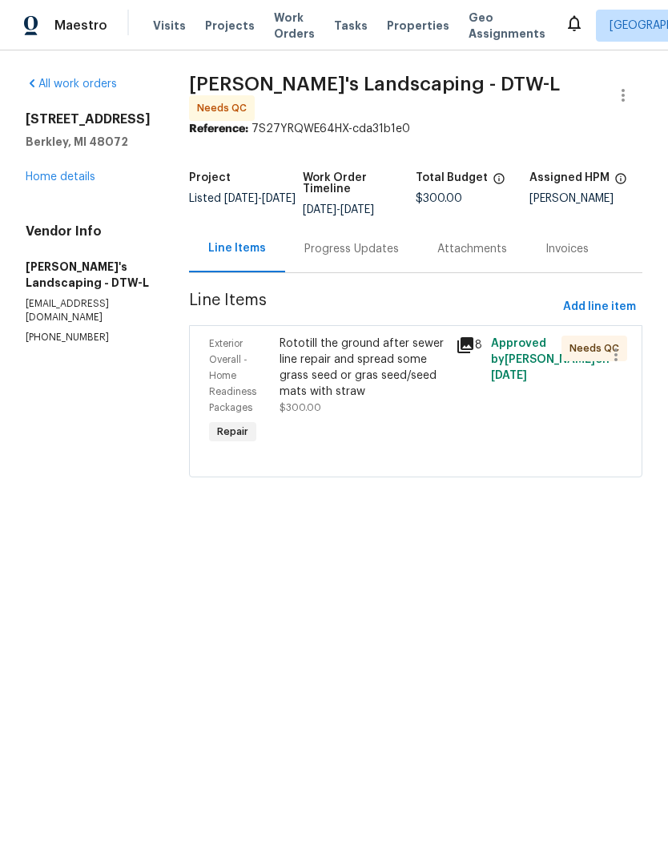
click at [391, 412] on div "Rototill the ground after sewer line repair and spread some grass seed or gras …" at bounding box center [363, 376] width 167 height 80
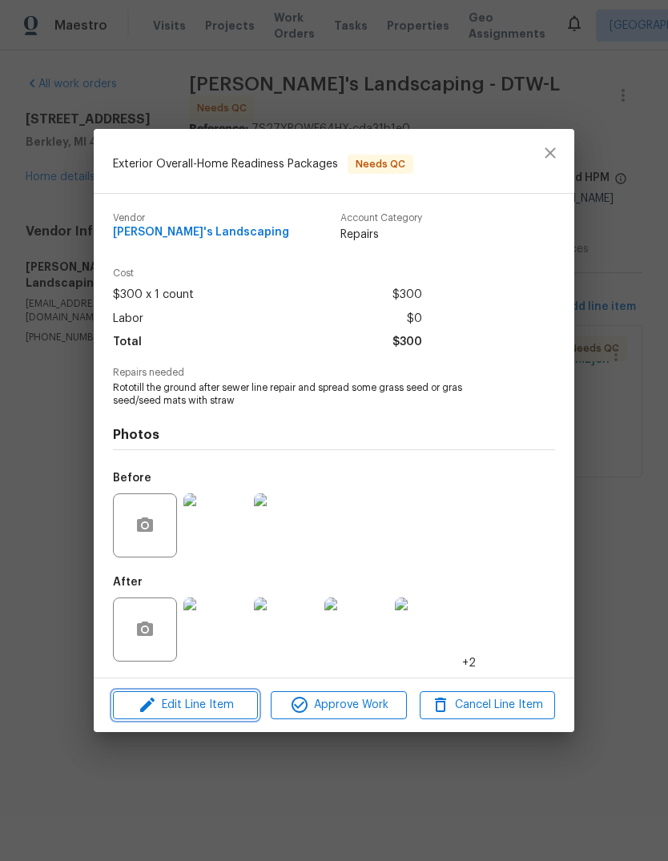
click at [226, 709] on span "Edit Line Item" at bounding box center [185, 705] width 135 height 20
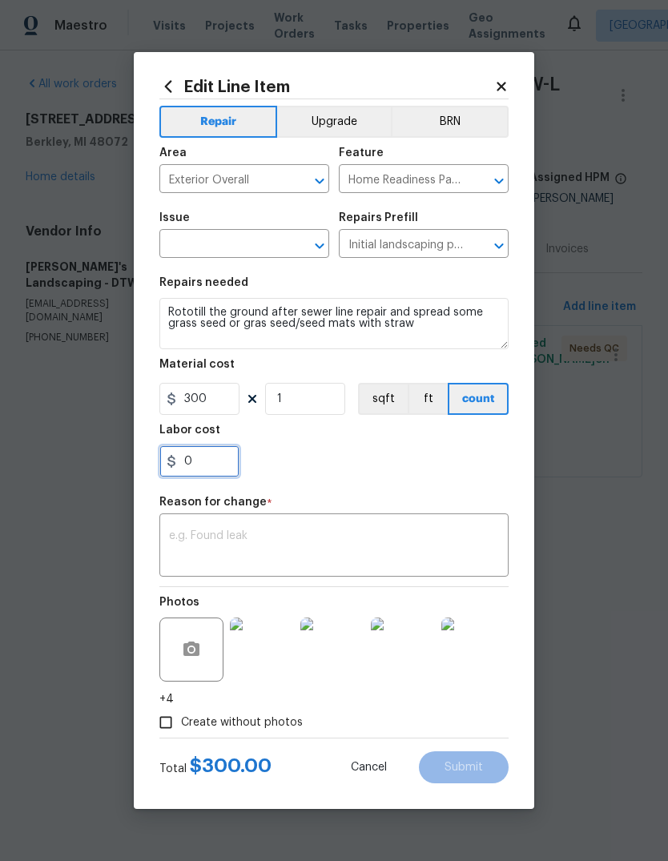
click at [208, 463] on input "0" at bounding box center [199, 461] width 80 height 32
type input "174"
click at [368, 440] on div "Labor cost" at bounding box center [333, 435] width 349 height 21
click at [314, 217] on div "Issue" at bounding box center [244, 222] width 170 height 21
click at [317, 246] on icon "Open" at bounding box center [319, 246] width 9 height 6
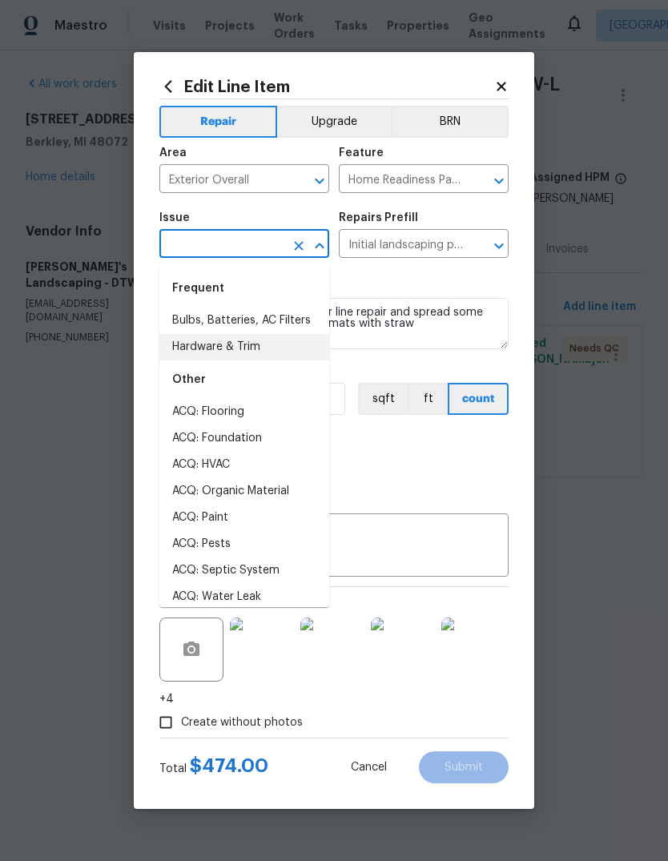
click at [187, 346] on li "Hardware & Trim" at bounding box center [244, 347] width 170 height 26
type input "Hardware & Trim"
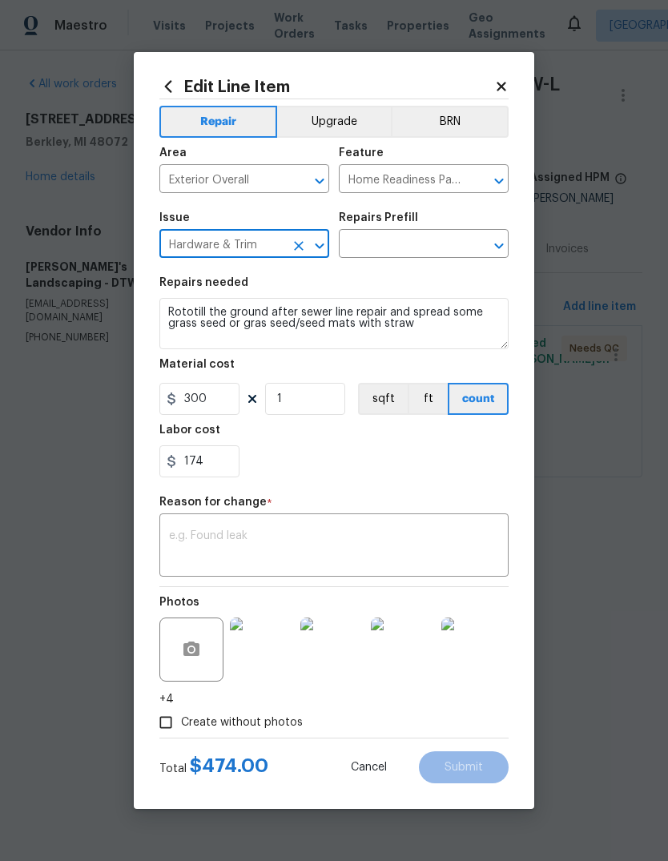
click at [180, 255] on input "Hardware & Trim" at bounding box center [221, 245] width 125 height 25
click at [477, 258] on div "​" at bounding box center [424, 245] width 170 height 25
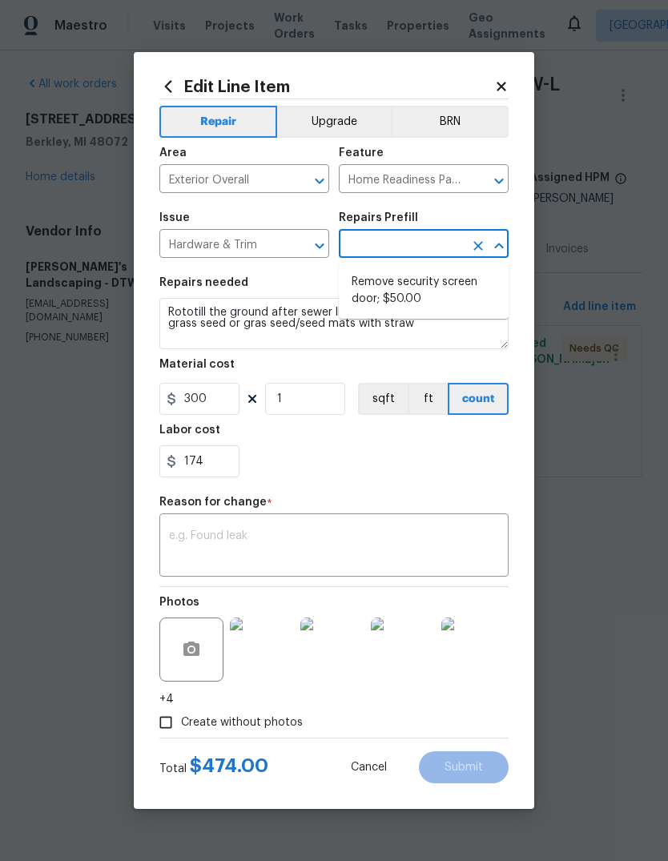
click at [320, 248] on icon "Open" at bounding box center [319, 246] width 9 height 6
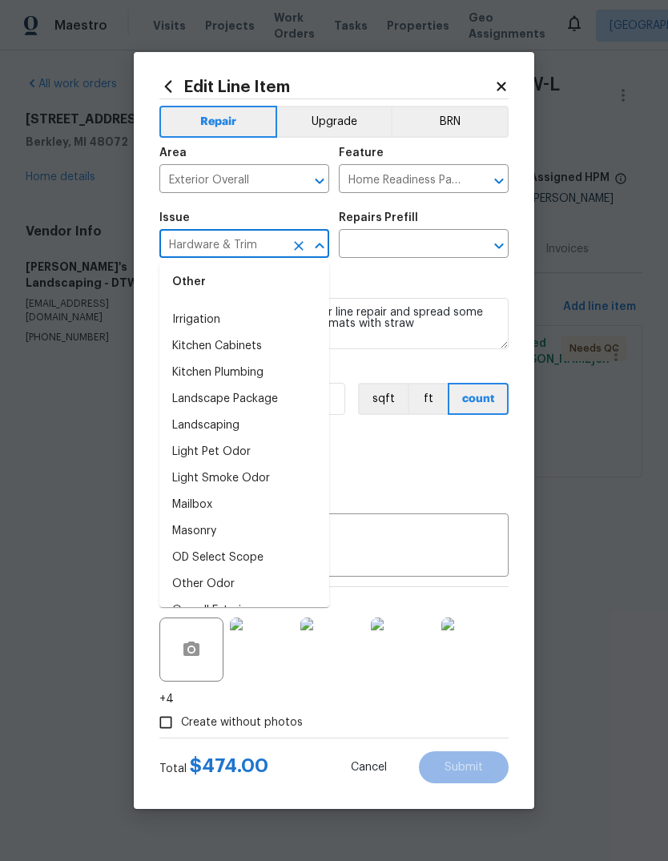
scroll to position [1963, 0]
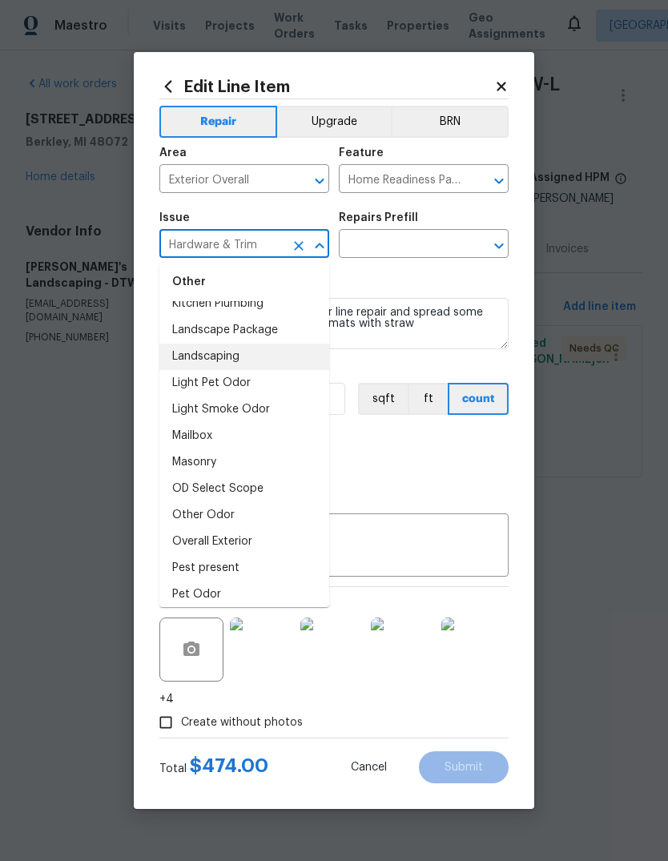
click at [252, 356] on li "Landscaping" at bounding box center [244, 357] width 170 height 26
type input "Landscaping"
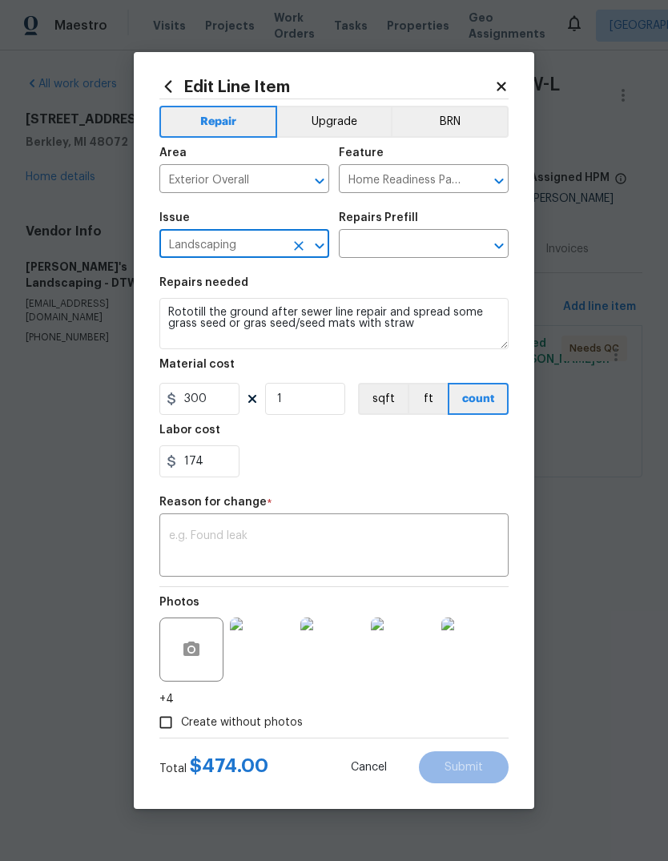
click at [452, 230] on div "Repairs Prefill" at bounding box center [424, 222] width 170 height 21
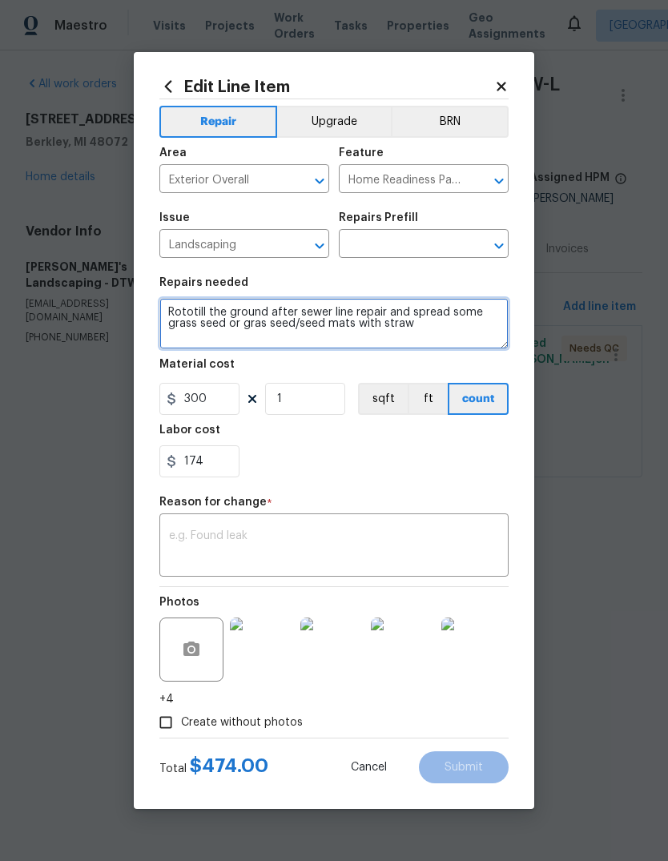
click at [183, 312] on textarea "Rototill the ground after sewer line repair and spread some grass seed or gras …" at bounding box center [333, 323] width 349 height 51
click at [198, 308] on textarea "Rototill the ground after sewer line repair and spread some grass seed or gras …" at bounding box center [333, 323] width 349 height 51
click at [197, 307] on textarea "Rototill the ground after sewer line repair and spread some grass seed or gras …" at bounding box center [333, 323] width 349 height 51
click at [506, 240] on icon "Open" at bounding box center [498, 245] width 19 height 19
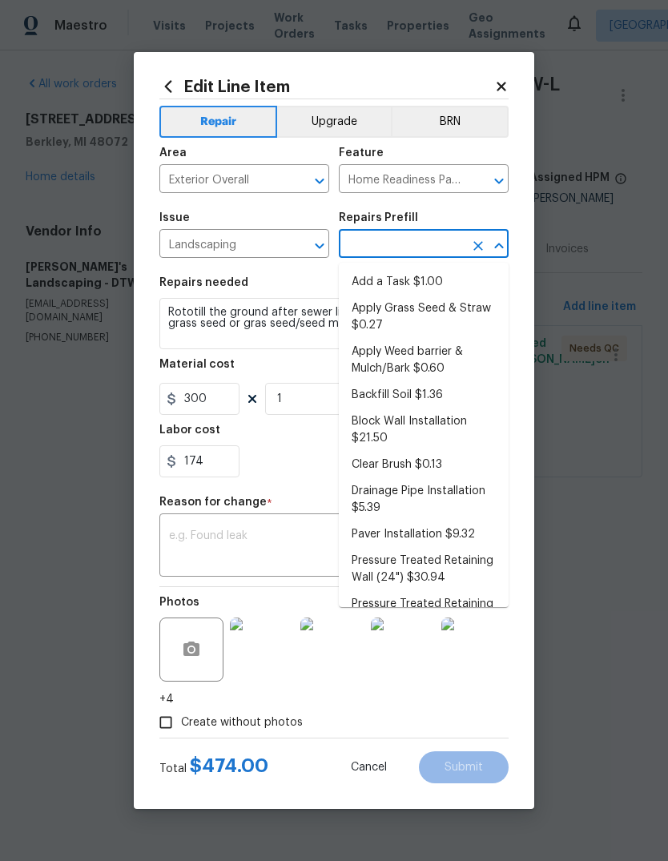
click at [456, 284] on li "Add a Task $1.00" at bounding box center [424, 282] width 170 height 26
type input "Add a Task $1.00"
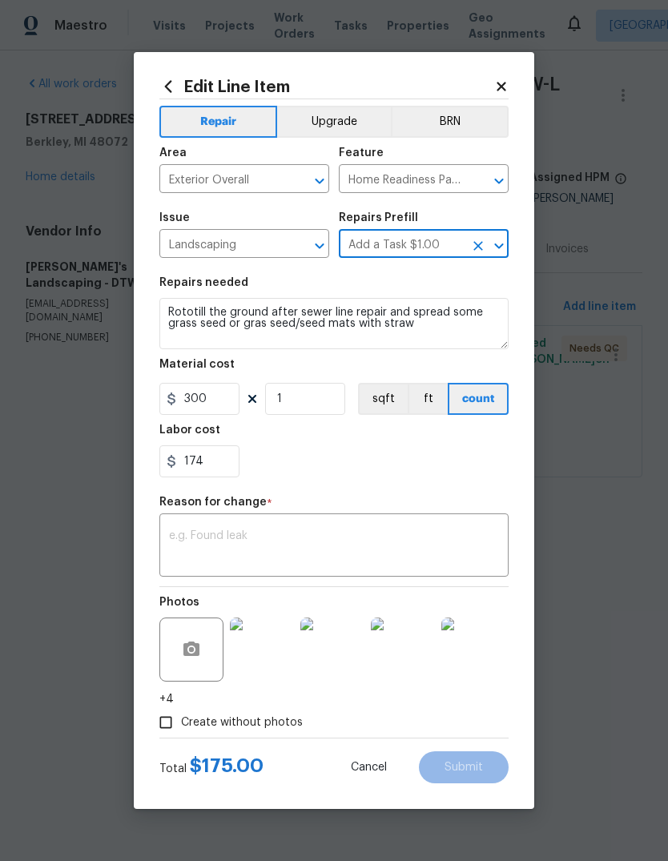
type textarea "HPM to detail"
type input "1"
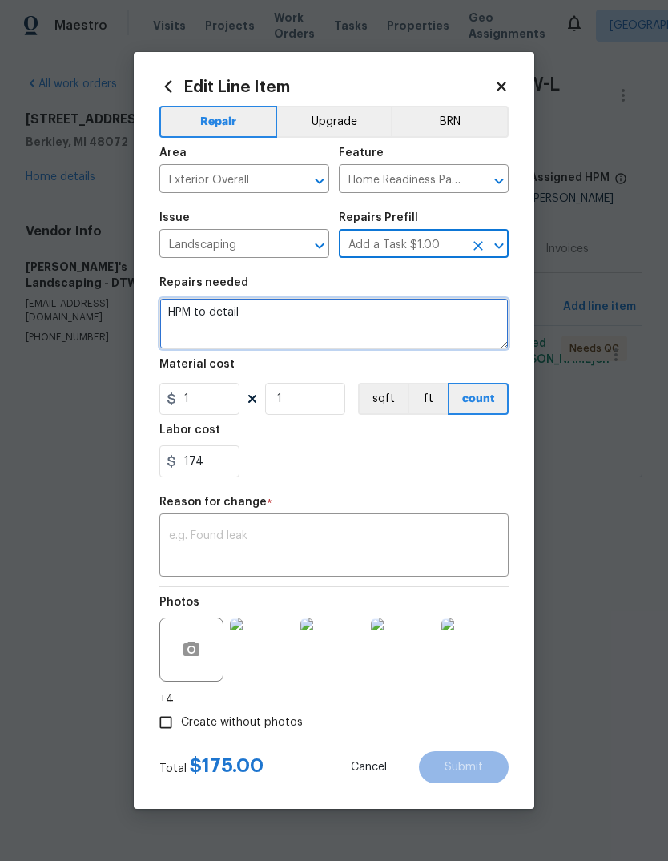
click at [178, 301] on textarea "HPM to detail" at bounding box center [333, 323] width 349 height 51
click at [178, 300] on textarea "HPM to detail" at bounding box center [333, 323] width 349 height 51
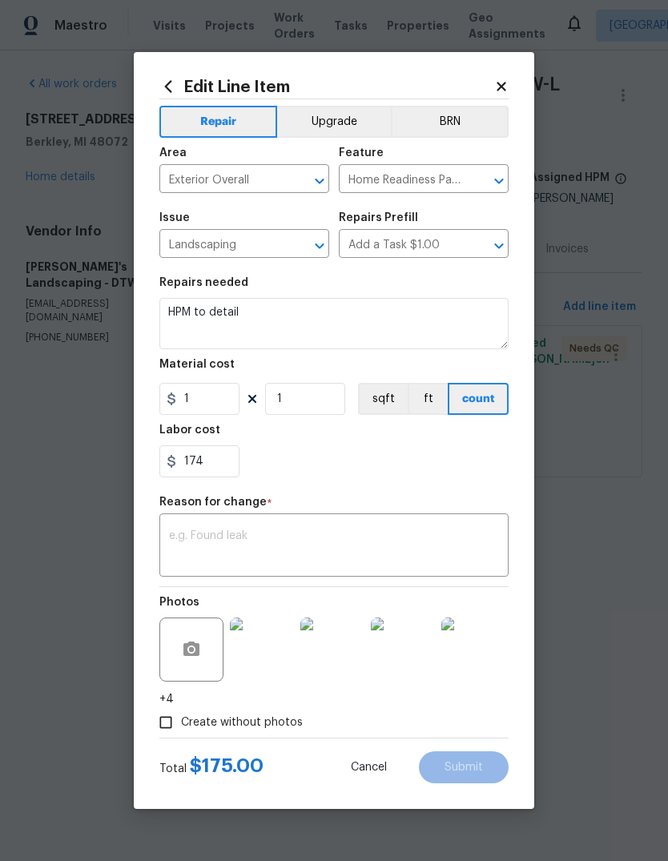
click at [177, 294] on div "Repairs needed" at bounding box center [333, 287] width 349 height 21
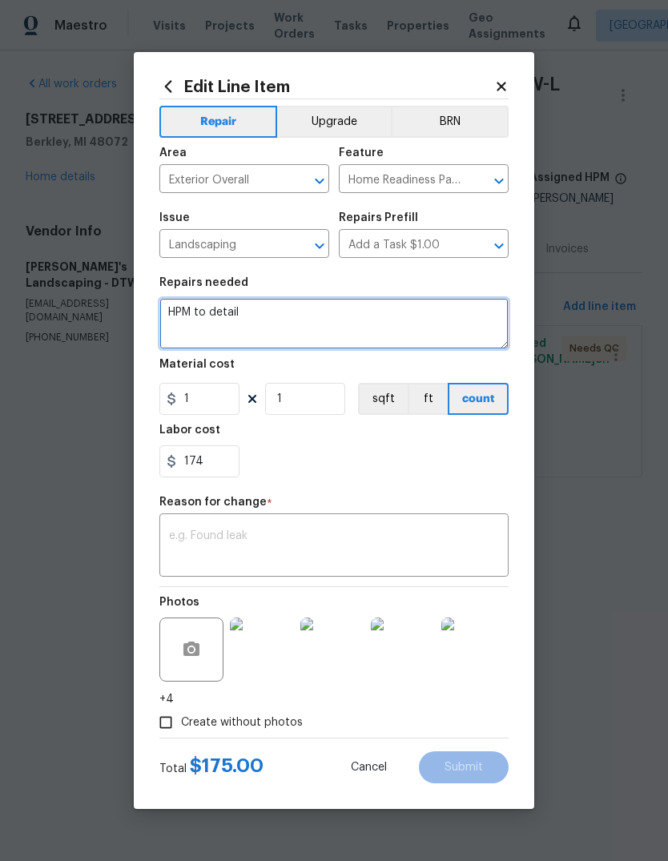
click at [171, 308] on textarea "HPM to detail" at bounding box center [333, 323] width 349 height 51
click at [170, 308] on textarea "HPM to detail" at bounding box center [333, 323] width 349 height 51
click at [178, 311] on textarea "HPM to detail" at bounding box center [333, 323] width 349 height 51
click at [177, 310] on textarea "HPM to detail" at bounding box center [333, 323] width 349 height 51
click at [187, 308] on textarea "HPM to detail" at bounding box center [333, 323] width 349 height 51
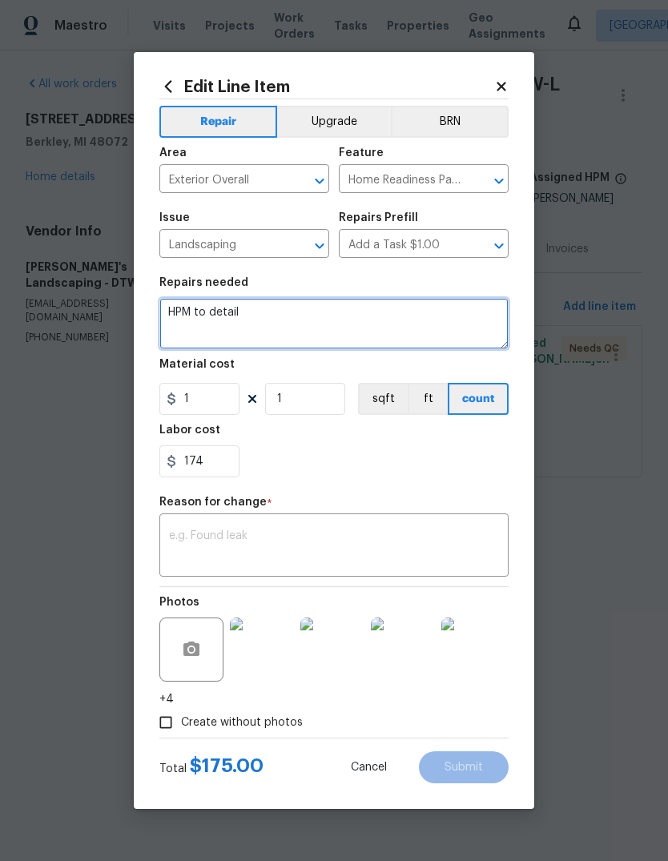
click at [186, 308] on textarea "HPM to detail" at bounding box center [333, 323] width 349 height 51
paste textarea "Rototill the ground after sewer line repair and spread some grass seed or gras …"
type textarea "Rototill the ground after sewer line repair and spread some grass seed or gras …"
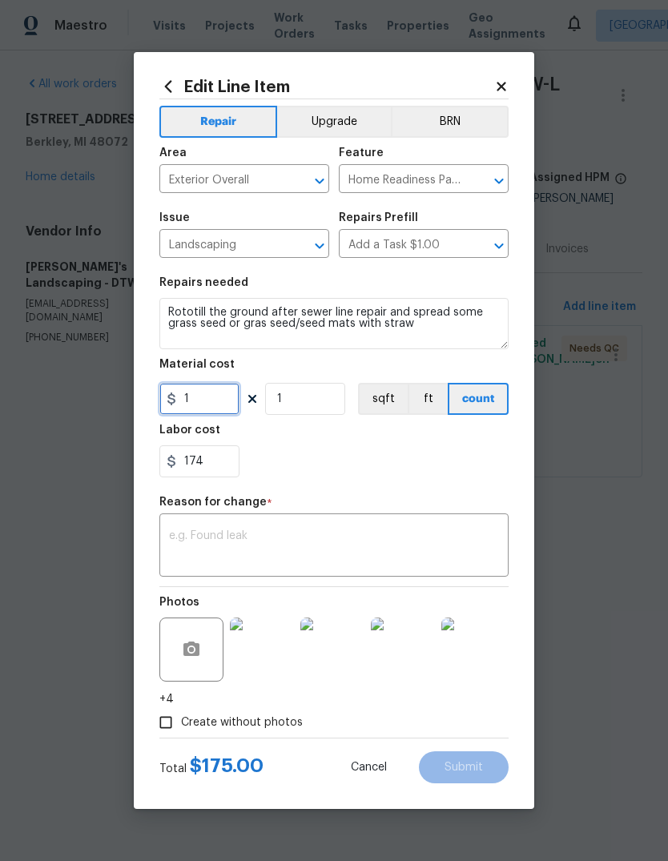
click at [221, 403] on input "1" at bounding box center [199, 399] width 80 height 32
type input "300"
click at [218, 461] on input "174" at bounding box center [199, 461] width 80 height 32
type input "175"
click at [373, 469] on div "175" at bounding box center [333, 461] width 349 height 32
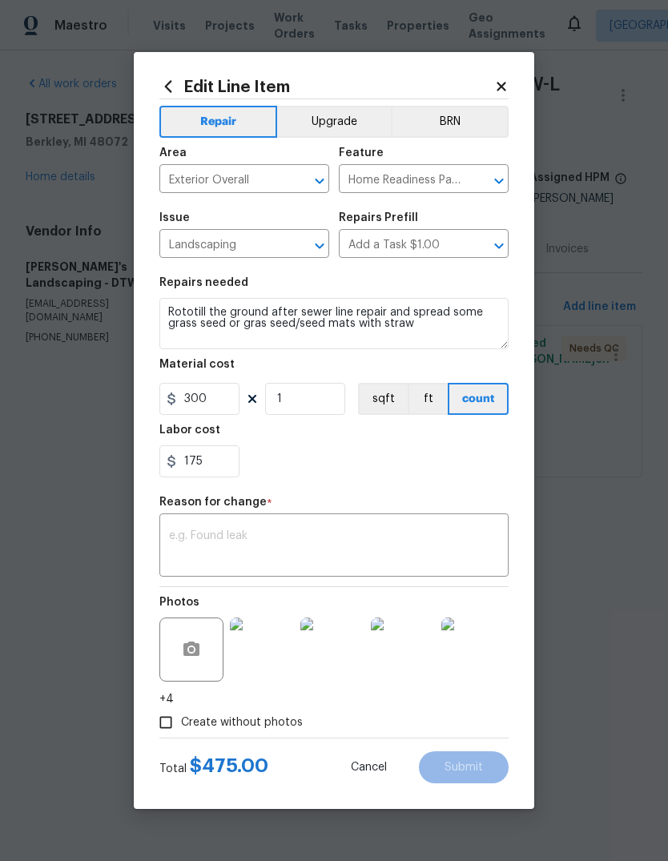
click at [367, 524] on div "x ​" at bounding box center [333, 547] width 349 height 59
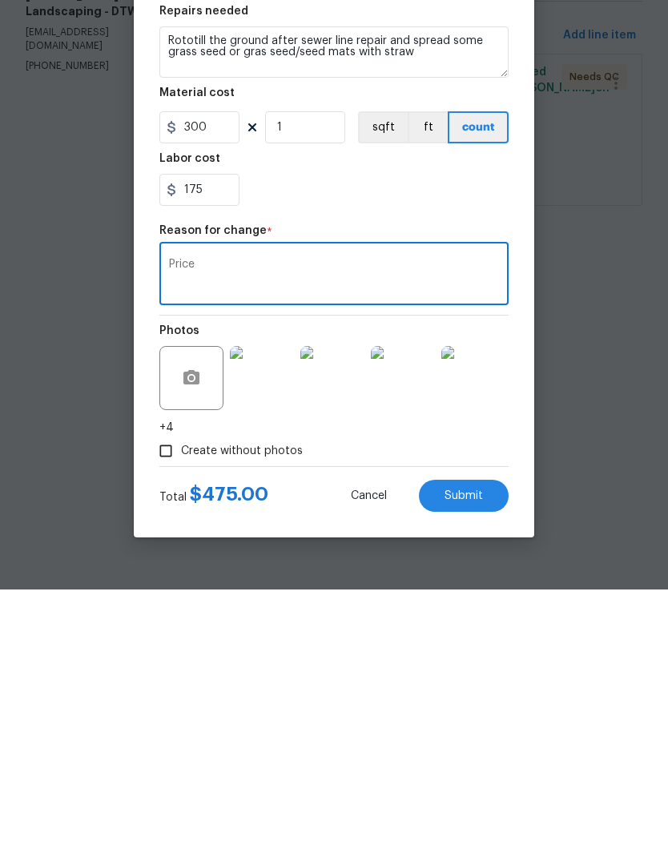
type textarea "Price"
click at [455, 707] on div "Create without photos" at bounding box center [333, 722] width 349 height 30
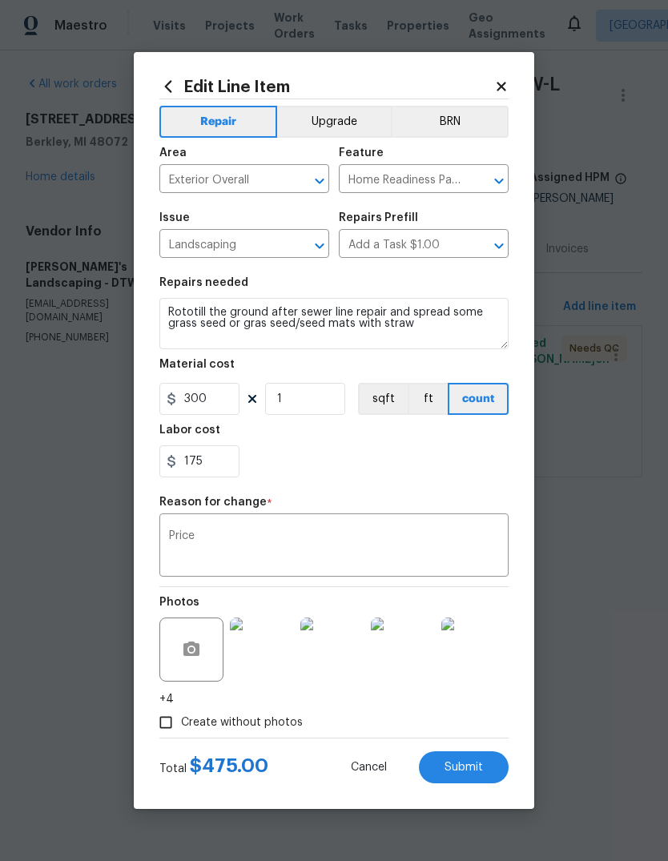
click at [465, 756] on button "Submit" at bounding box center [464, 767] width 90 height 32
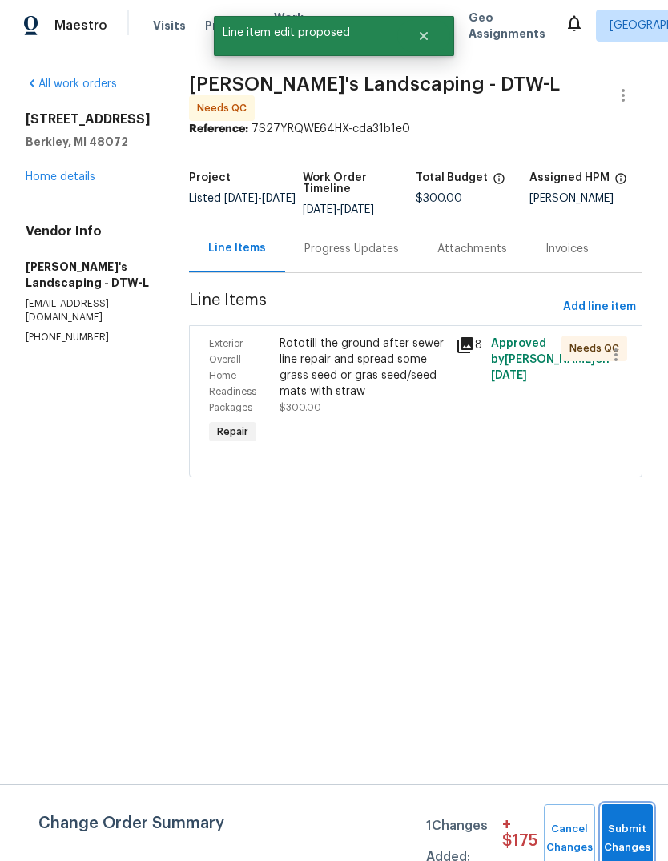
click at [638, 819] on button "Submit Changes" at bounding box center [627, 838] width 51 height 69
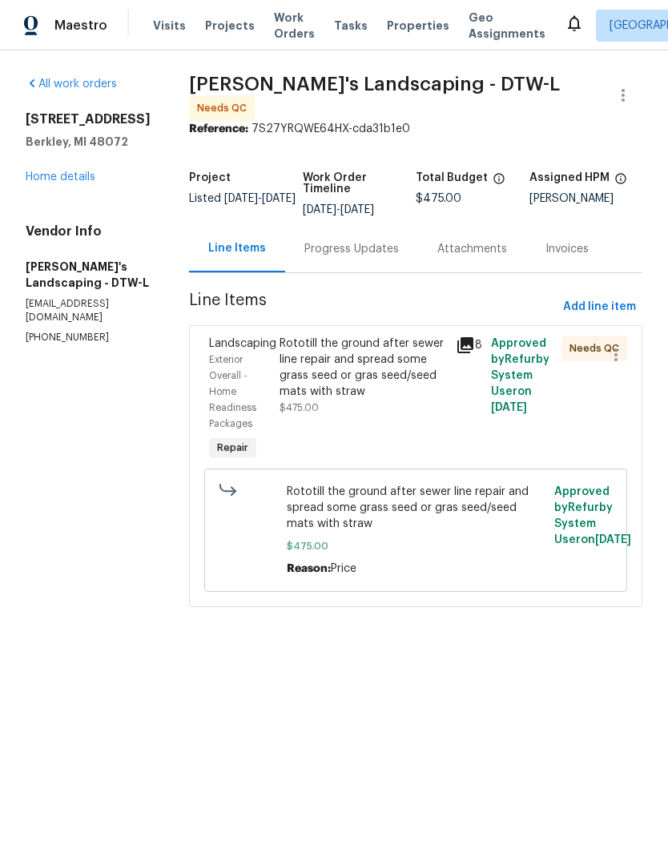
click at [398, 46] on div "Maestro Visits Projects Work Orders Tasks Properties Geo Assignments Detroit, M…" at bounding box center [334, 25] width 668 height 50
click at [397, 46] on div "Maestro Visits Projects Work Orders Tasks Properties Geo Assignments Detroit, M…" at bounding box center [334, 25] width 668 height 50
click at [387, 31] on span "Properties" at bounding box center [418, 26] width 62 height 16
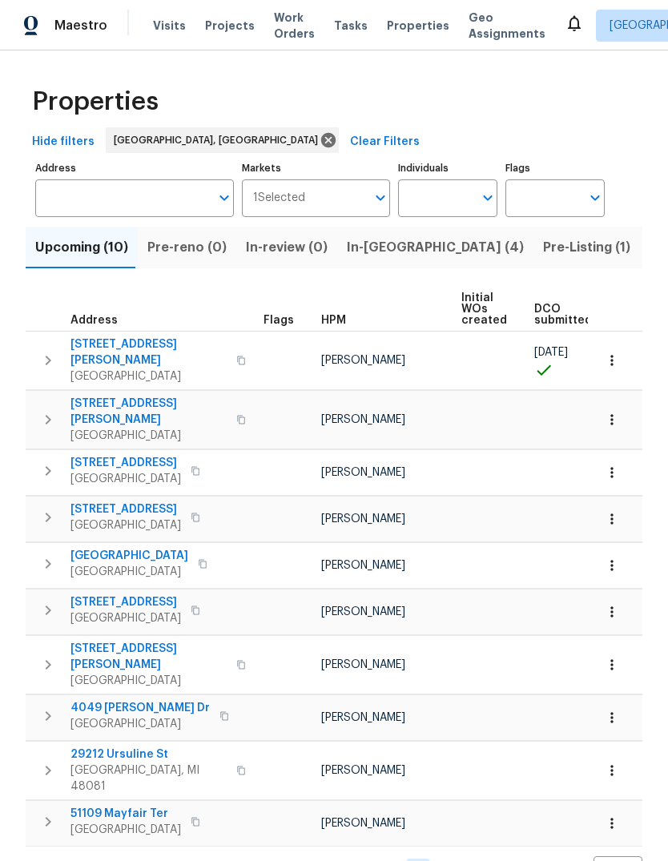
click at [543, 253] on span "Pre-Listing (1)" at bounding box center [586, 247] width 87 height 22
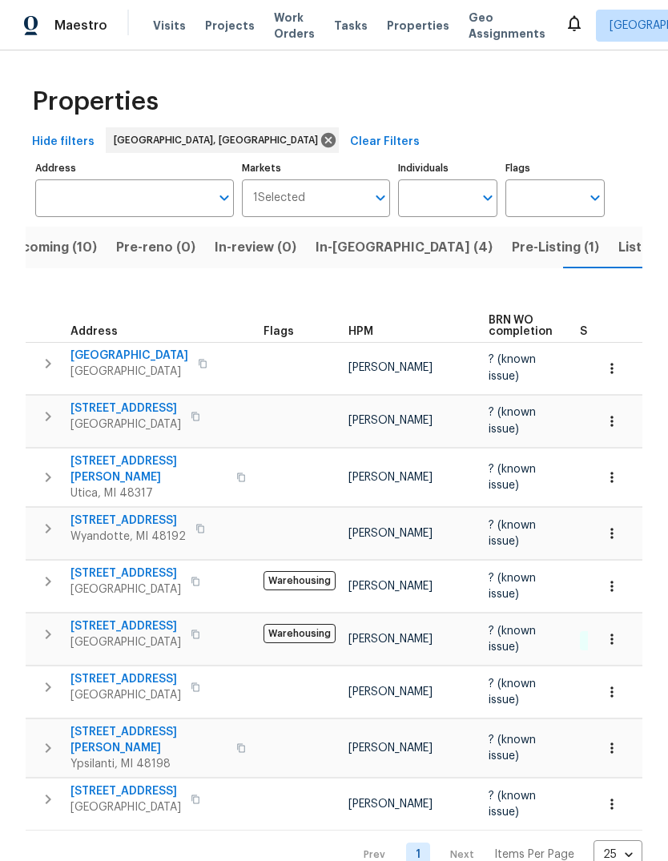
click at [618, 255] on span "Listed (11)" at bounding box center [649, 247] width 63 height 22
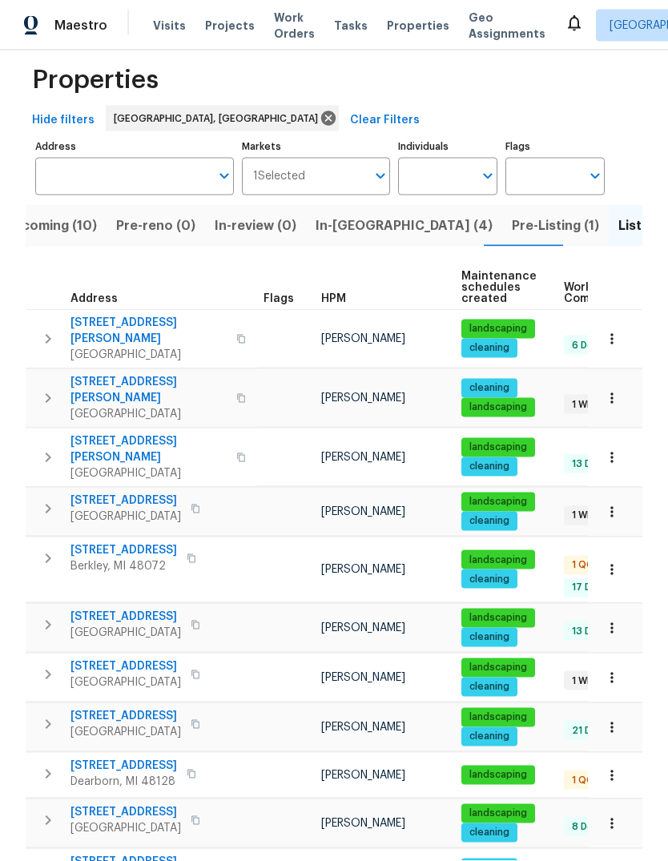
scroll to position [60, 0]
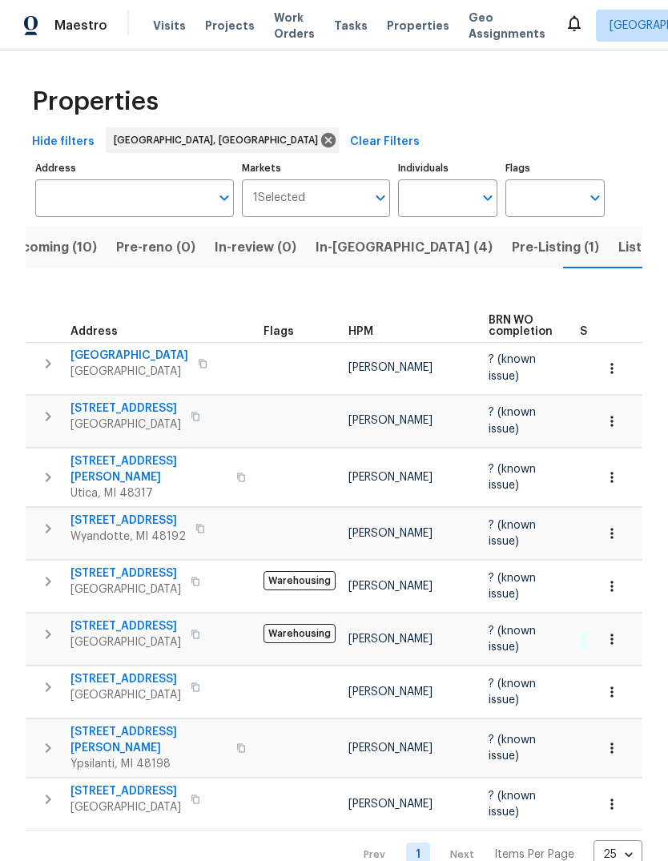
click at [161, 453] on span "11040 Messmore Rd" at bounding box center [148, 469] width 156 height 32
click at [107, 618] on span "29743 Chelmsford Rd" at bounding box center [125, 626] width 111 height 16
click at [512, 248] on span "Pre-Listing (1)" at bounding box center [555, 247] width 87 height 22
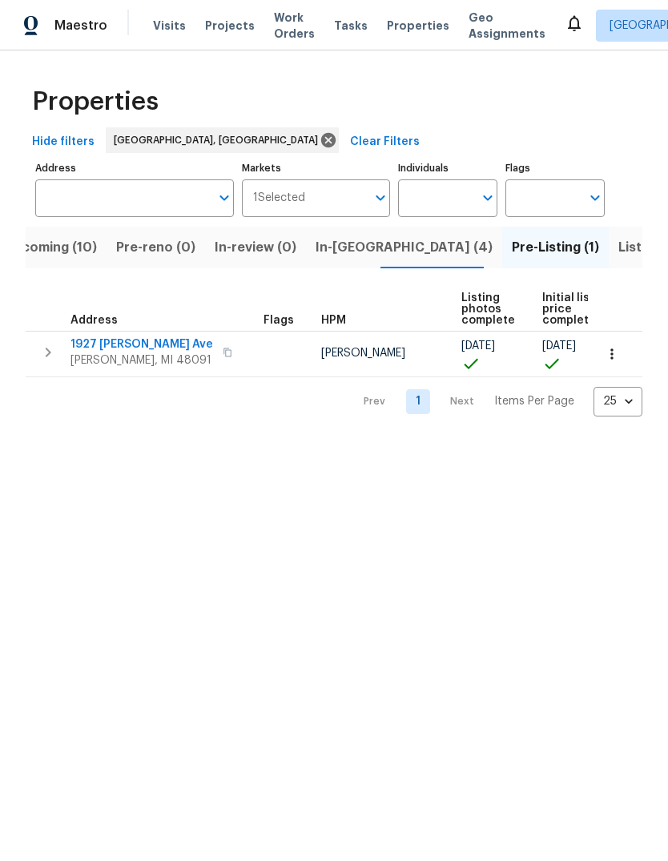
click at [618, 244] on span "Listed (11)" at bounding box center [649, 247] width 63 height 22
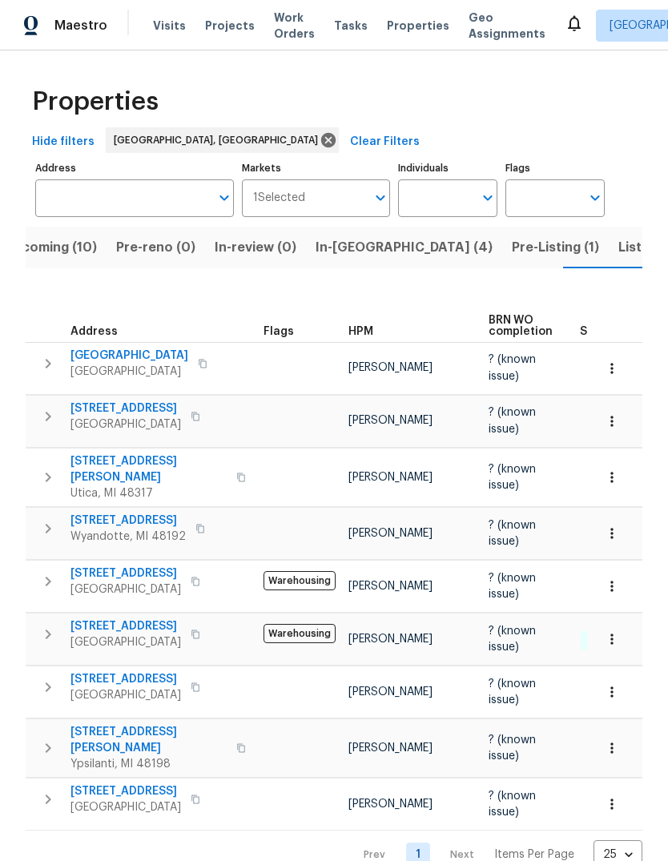
scroll to position [0, -3]
click at [618, 237] on span "Listed (11)" at bounding box center [649, 247] width 63 height 22
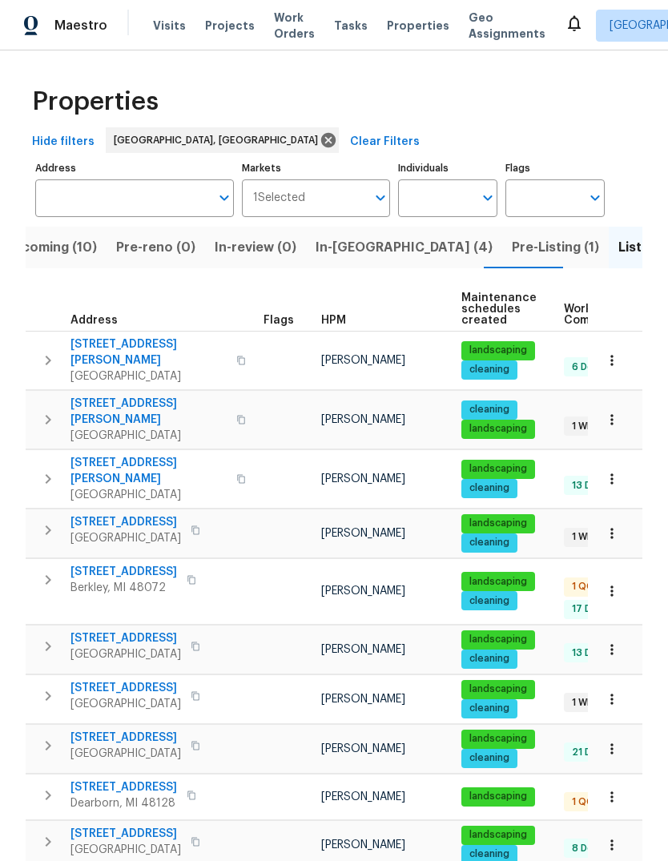
click at [55, 236] on span "Upcoming (10)" at bounding box center [50, 247] width 93 height 22
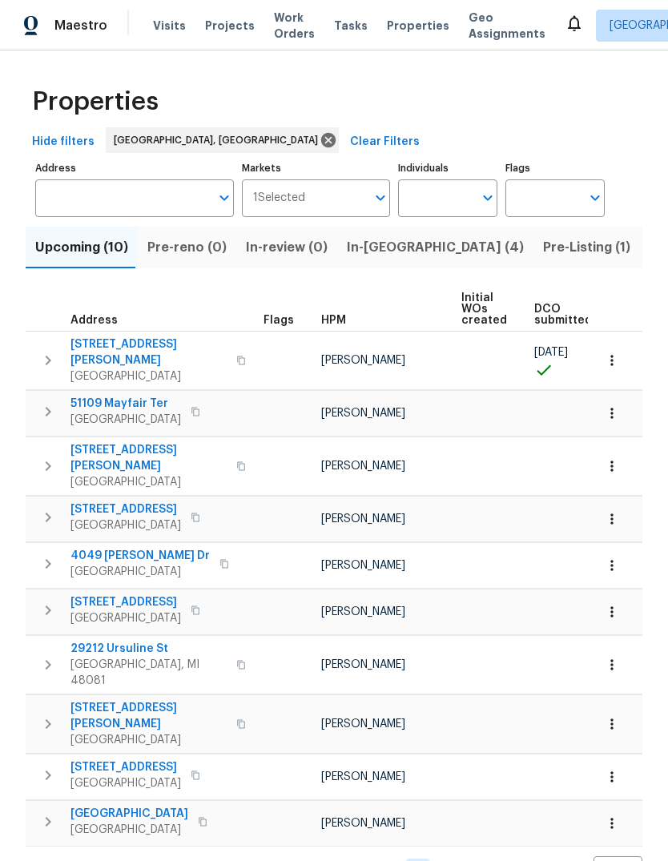
click at [390, 19] on span "Properties" at bounding box center [418, 26] width 62 height 16
click at [398, 26] on span "Properties" at bounding box center [418, 26] width 62 height 16
click at [392, 32] on span "Properties" at bounding box center [418, 26] width 62 height 16
click at [167, 31] on span "Visits" at bounding box center [169, 26] width 33 height 16
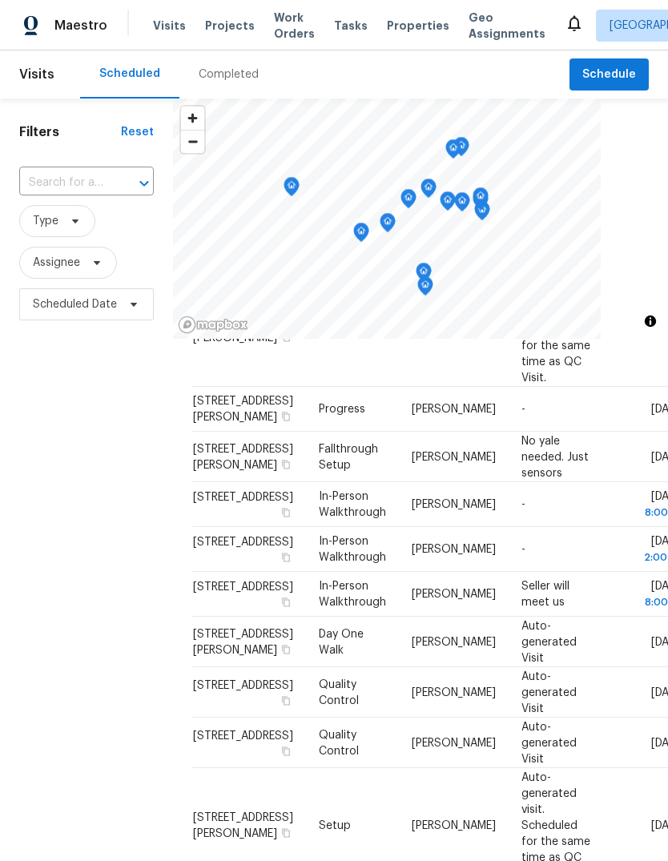
scroll to position [743, 0]
click at [0, 0] on span at bounding box center [0, 0] width 0 height 0
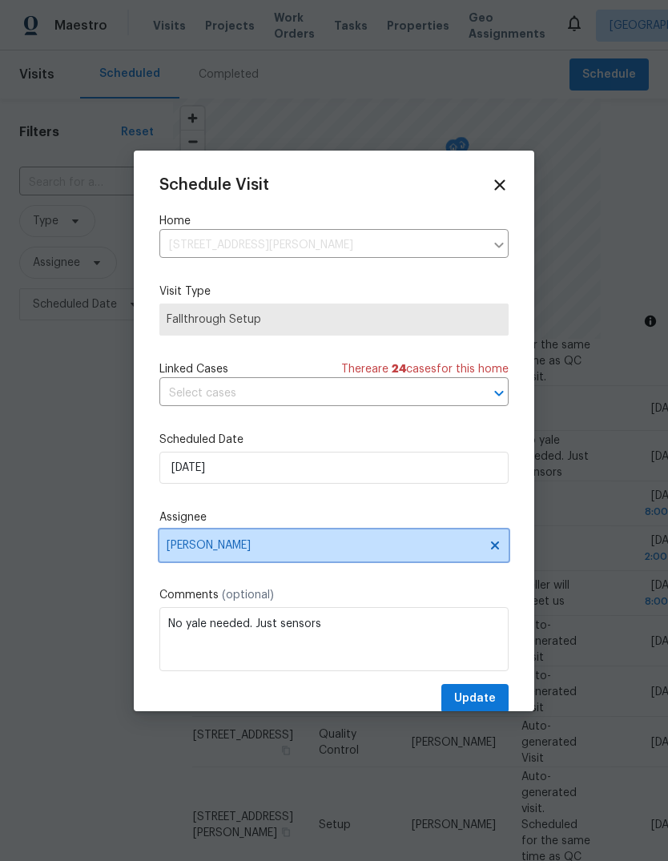
click at [300, 542] on span "[PERSON_NAME]" at bounding box center [324, 545] width 314 height 13
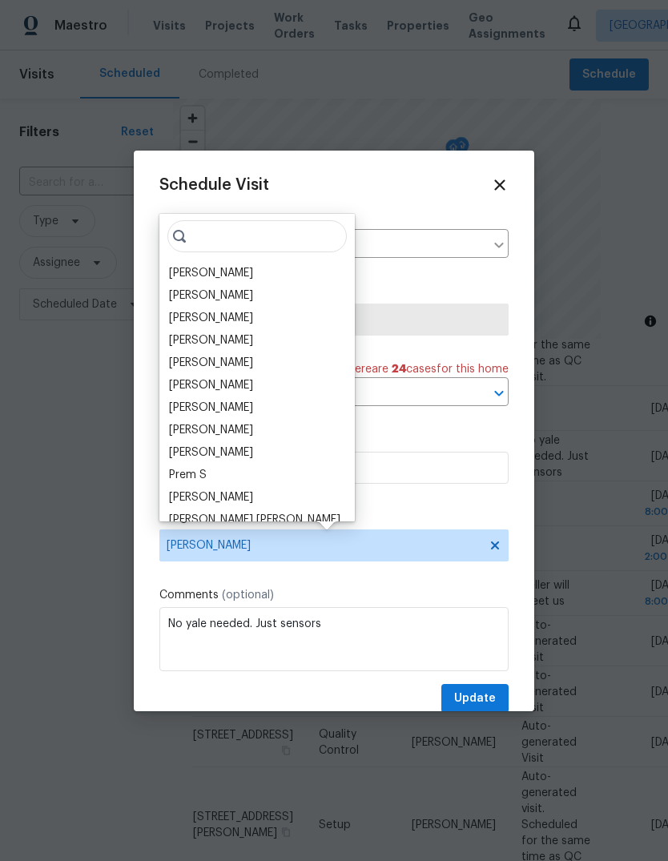
click at [210, 364] on div "Diana Brink" at bounding box center [211, 363] width 84 height 16
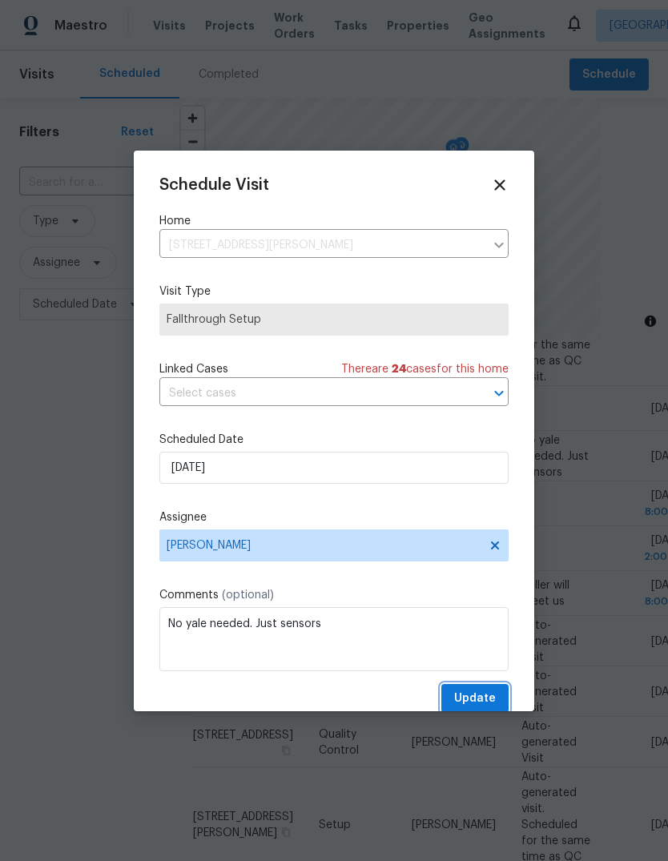
click at [488, 699] on span "Update" at bounding box center [475, 699] width 42 height 20
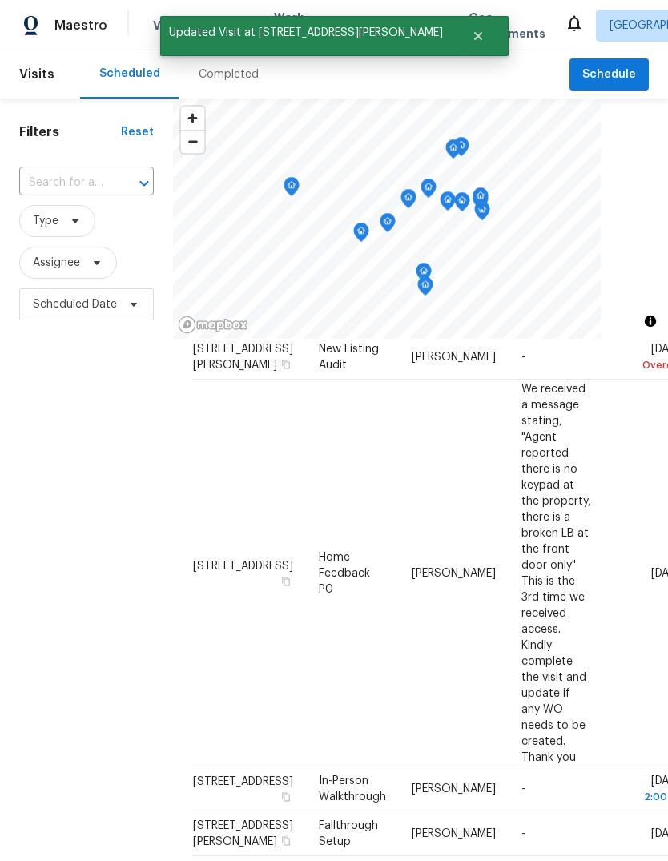
scroll to position [68, 0]
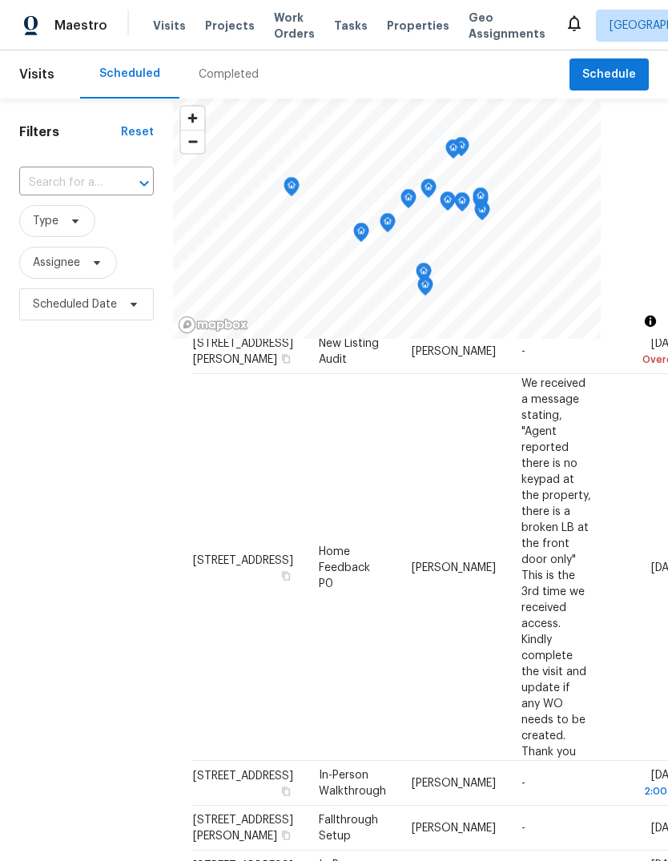
click at [0, 0] on icon at bounding box center [0, 0] width 0 height 0
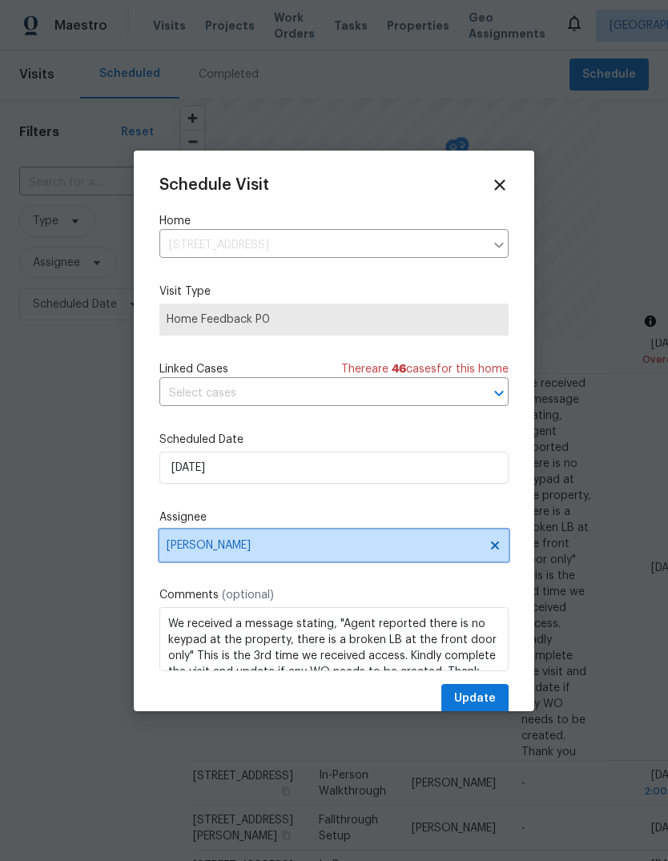
click at [282, 543] on span "Kim Peshek" at bounding box center [324, 545] width 314 height 13
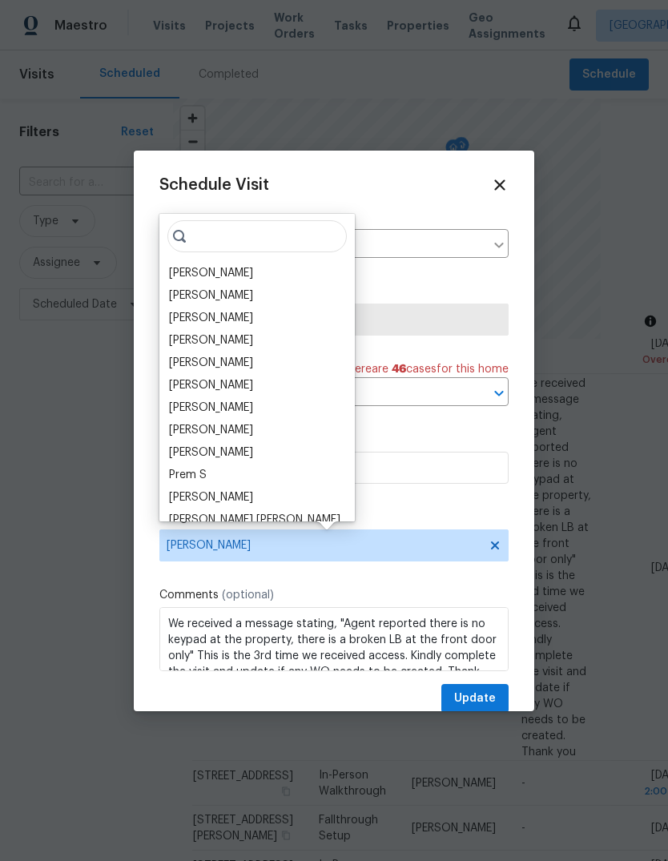
click at [224, 334] on div "[PERSON_NAME]" at bounding box center [211, 340] width 84 height 16
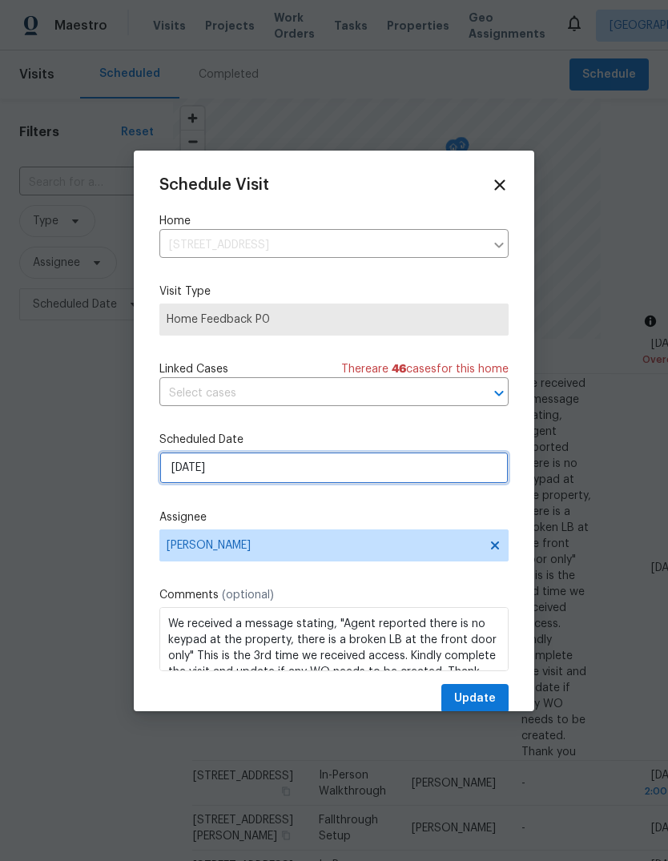
click at [329, 466] on input "9/23/2025" at bounding box center [333, 468] width 349 height 32
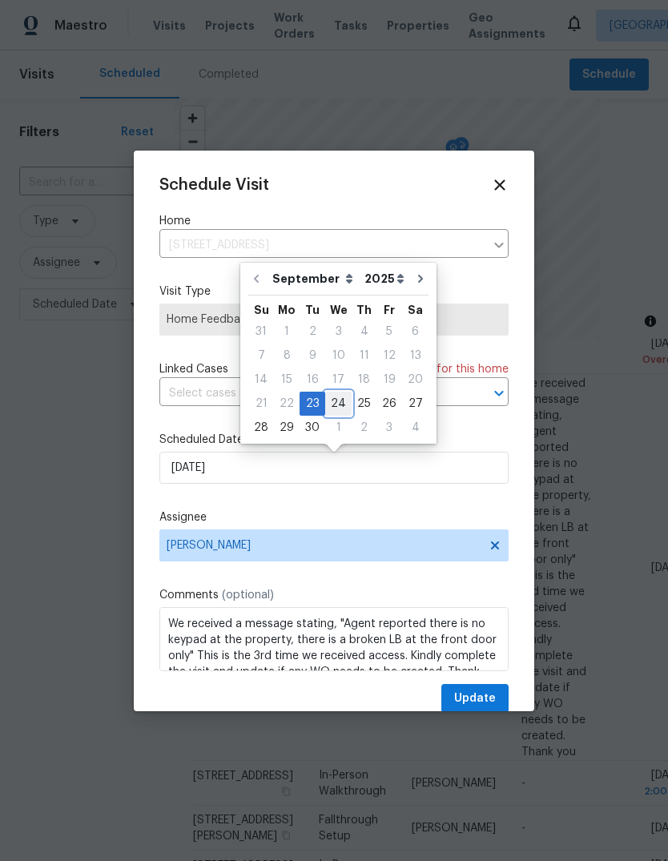
click at [332, 401] on div "24" at bounding box center [338, 404] width 26 height 22
type input "9/24/2025"
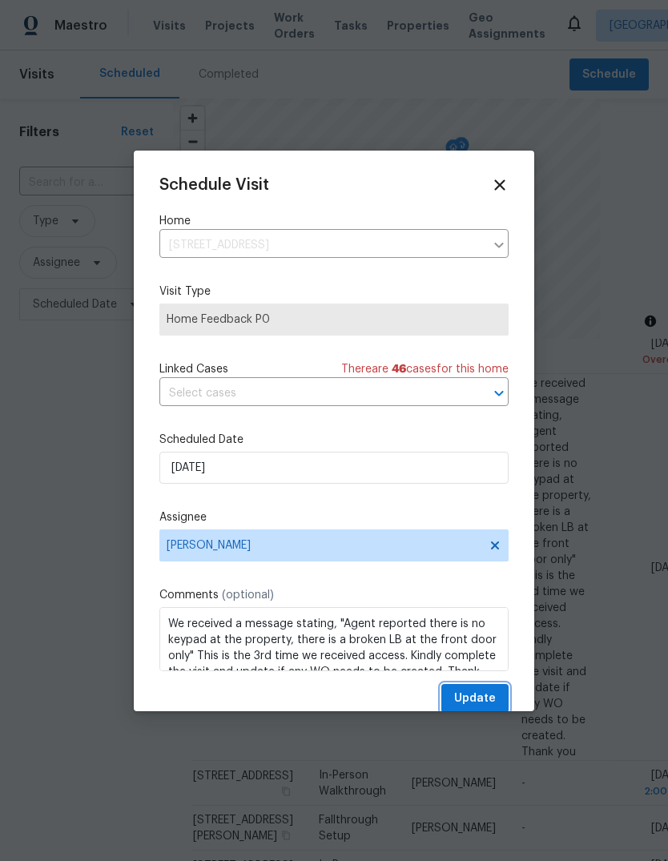
click at [473, 698] on span "Update" at bounding box center [475, 699] width 42 height 20
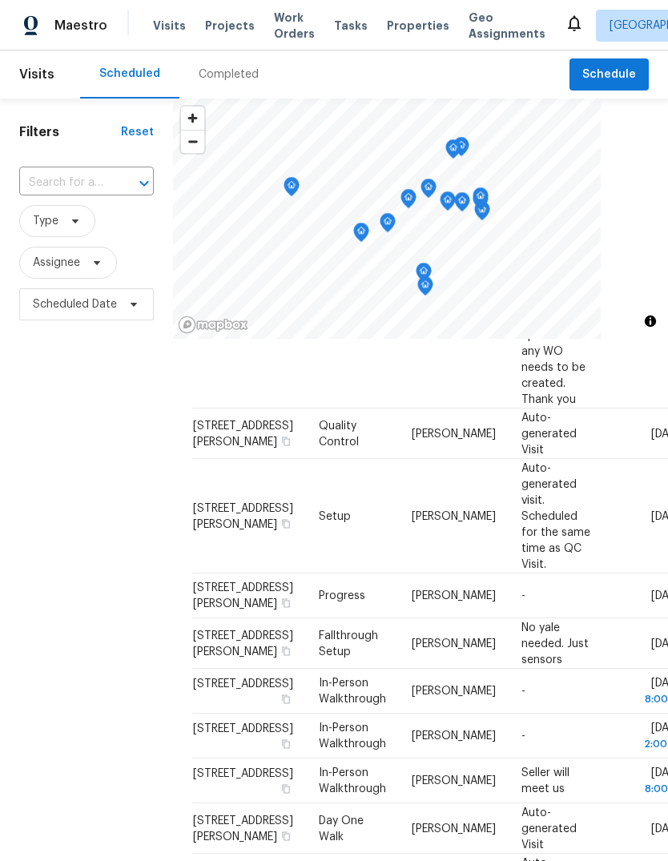
scroll to position [534, 0]
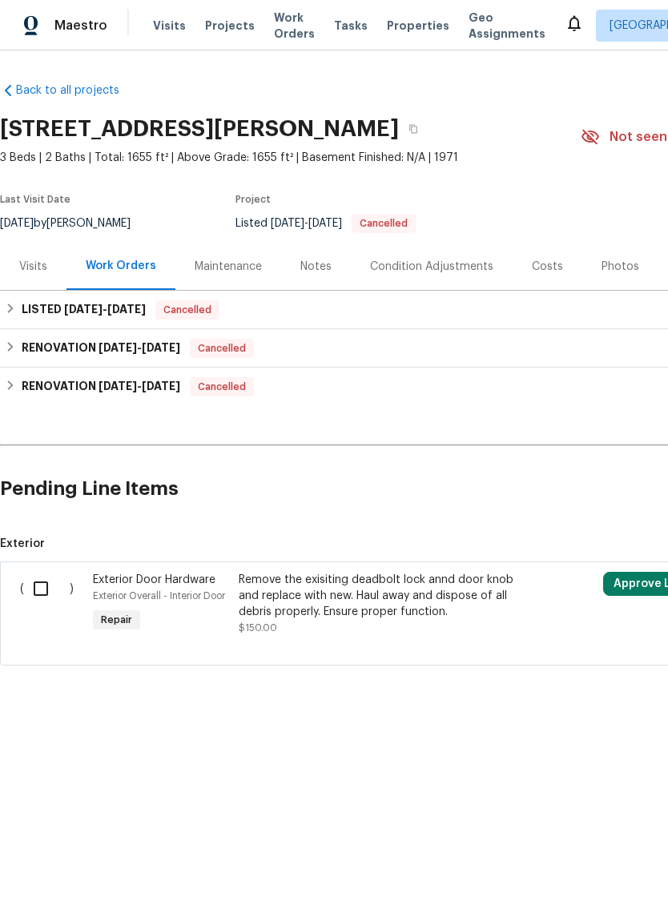
click at [602, 272] on div "Photos" at bounding box center [621, 267] width 38 height 16
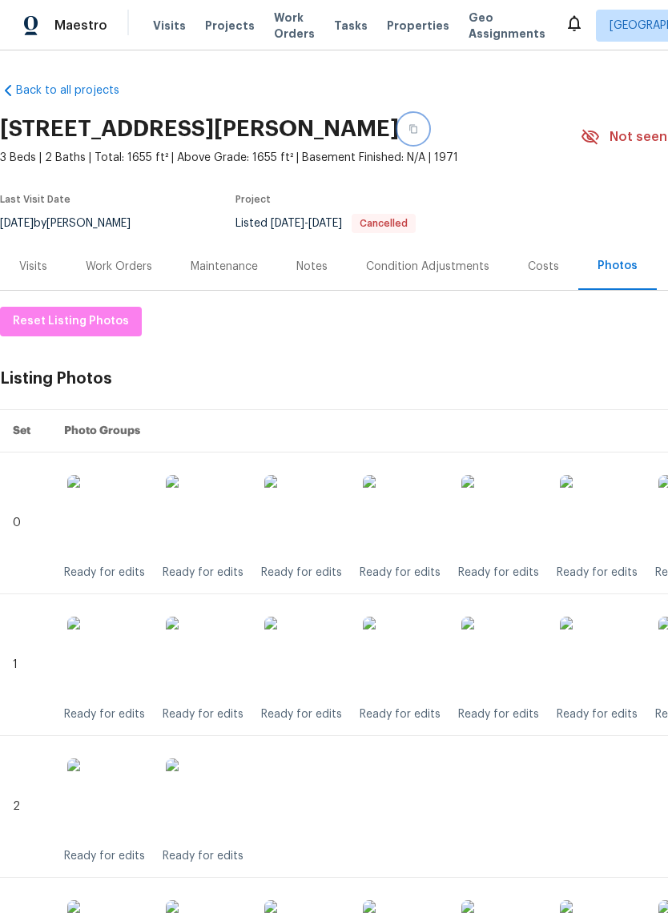
click at [409, 124] on icon "button" at bounding box center [414, 129] width 10 height 10
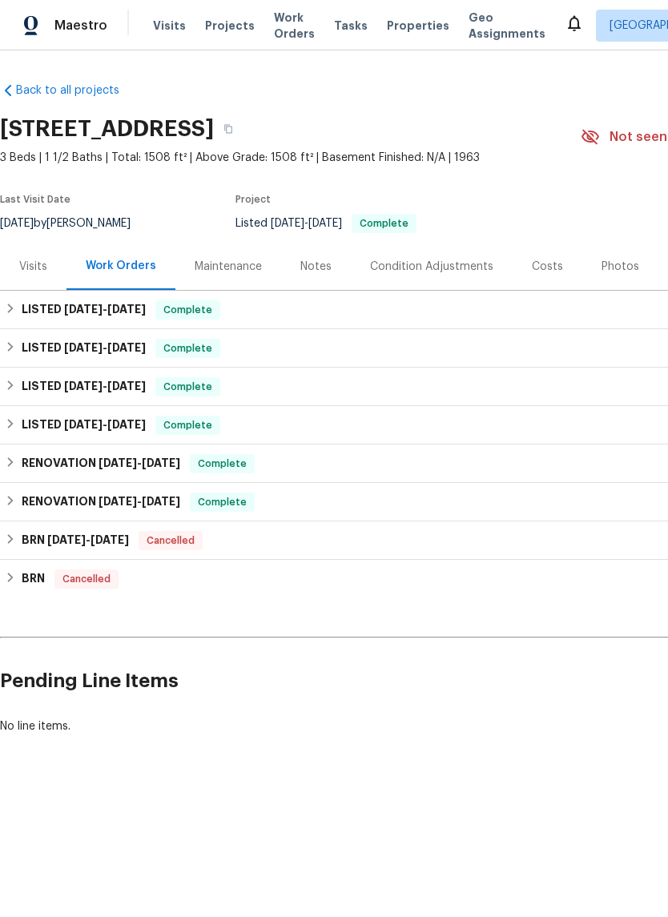
click at [606, 264] on div "Photos" at bounding box center [621, 267] width 38 height 16
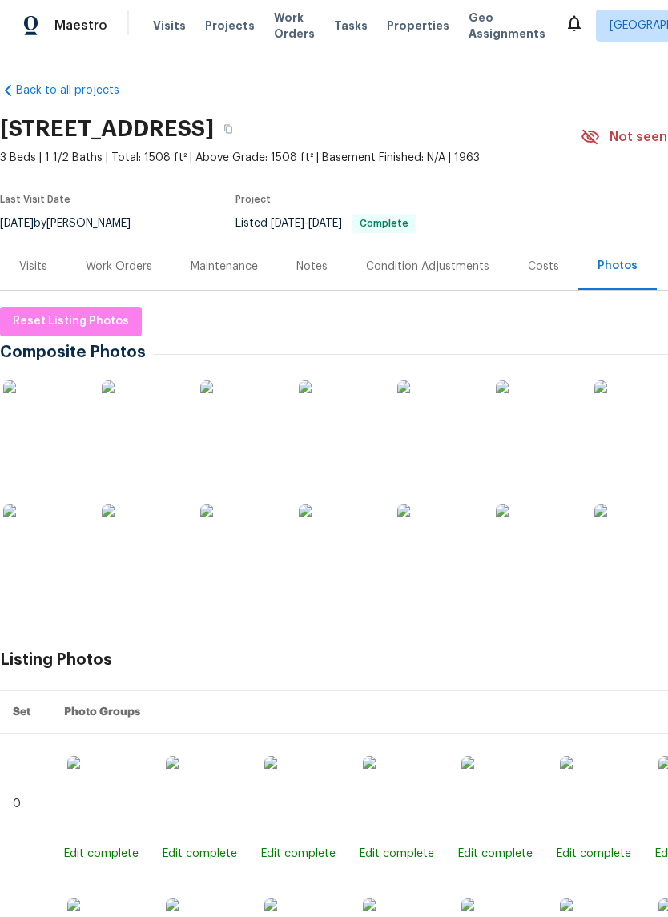
click at [48, 411] on img at bounding box center [43, 421] width 80 height 80
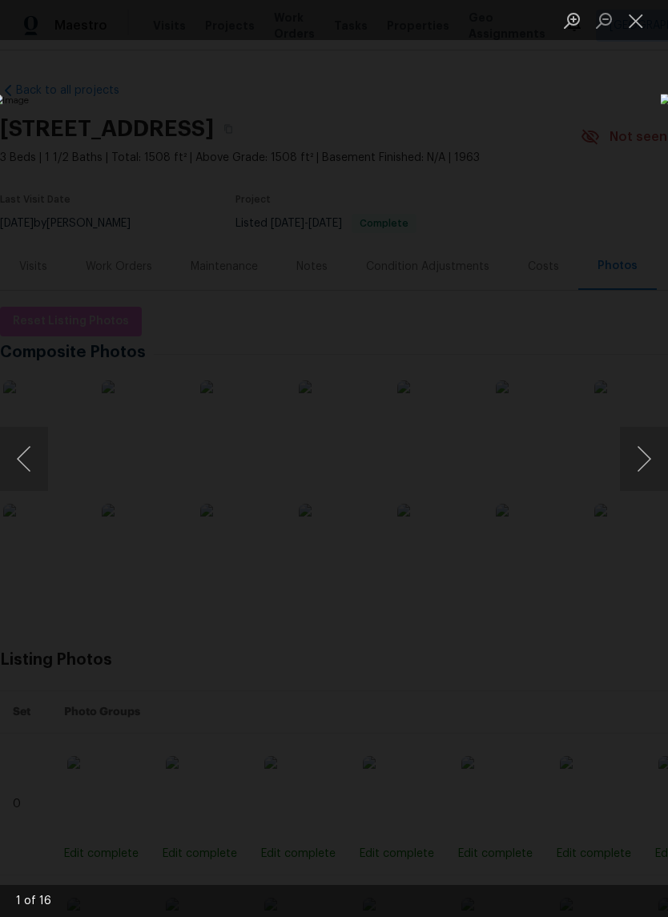
click at [635, 459] on button "Next image" at bounding box center [644, 459] width 48 height 64
click at [637, 451] on button "Next image" at bounding box center [644, 459] width 48 height 64
click at [635, 445] on button "Next image" at bounding box center [644, 459] width 48 height 64
click at [636, 449] on button "Next image" at bounding box center [644, 459] width 48 height 64
click at [636, 458] on button "Next image" at bounding box center [644, 459] width 48 height 64
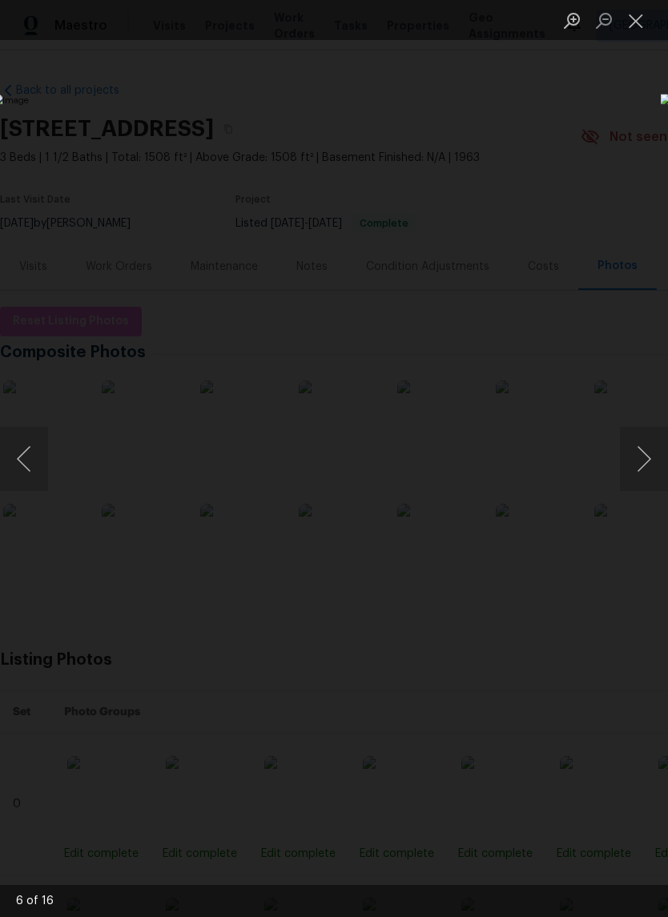
click at [653, 461] on button "Next image" at bounding box center [644, 459] width 48 height 64
click at [644, 463] on button "Next image" at bounding box center [644, 459] width 48 height 64
click at [647, 461] on button "Next image" at bounding box center [644, 459] width 48 height 64
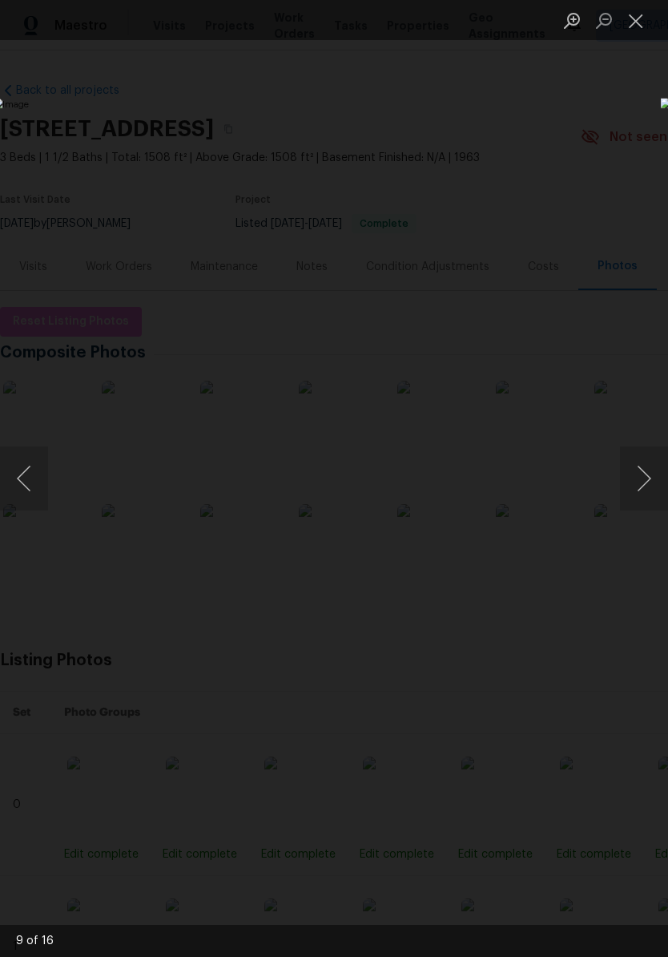
click at [638, 469] on button "Next image" at bounding box center [644, 478] width 48 height 64
click at [631, 489] on button "Next image" at bounding box center [644, 478] width 48 height 64
click at [637, 485] on button "Next image" at bounding box center [644, 478] width 48 height 64
click at [638, 484] on button "Next image" at bounding box center [644, 478] width 48 height 64
click at [642, 482] on button "Next image" at bounding box center [644, 478] width 48 height 64
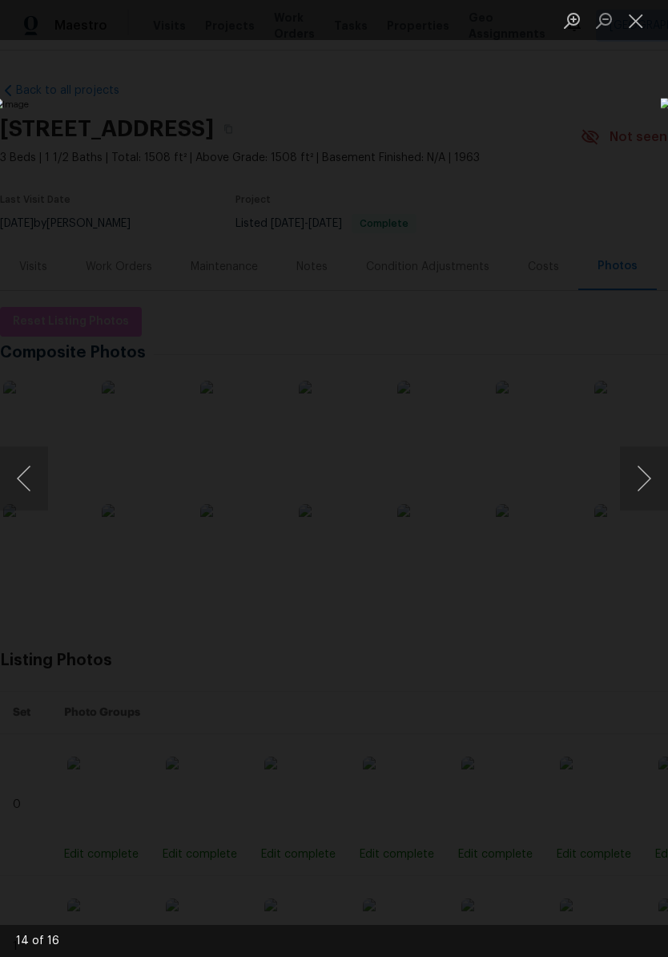
click at [632, 477] on button "Next image" at bounding box center [644, 478] width 48 height 64
click at [621, 16] on button "Close lightbox" at bounding box center [636, 20] width 32 height 28
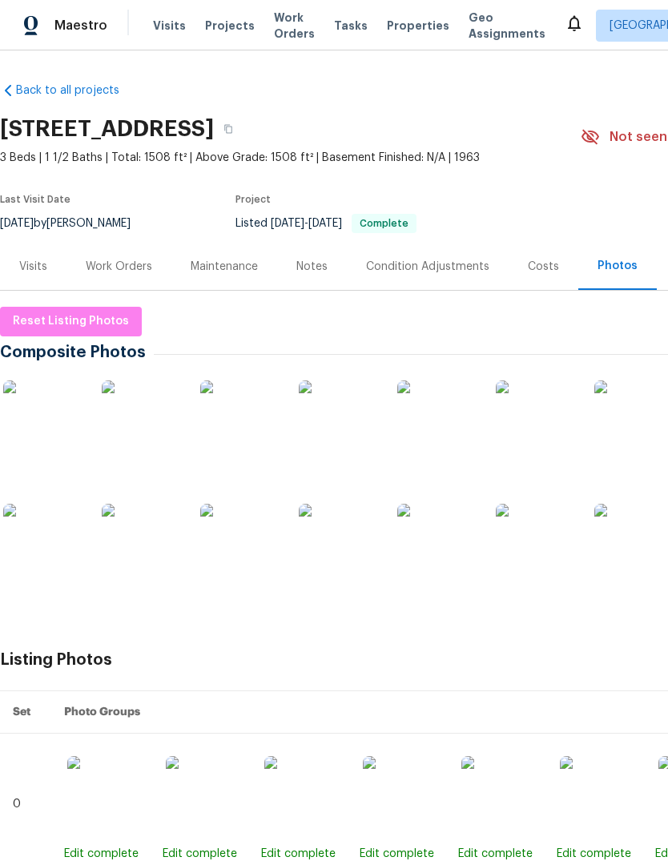
click at [538, 568] on img at bounding box center [536, 544] width 80 height 80
